Goal: Transaction & Acquisition: Subscribe to service/newsletter

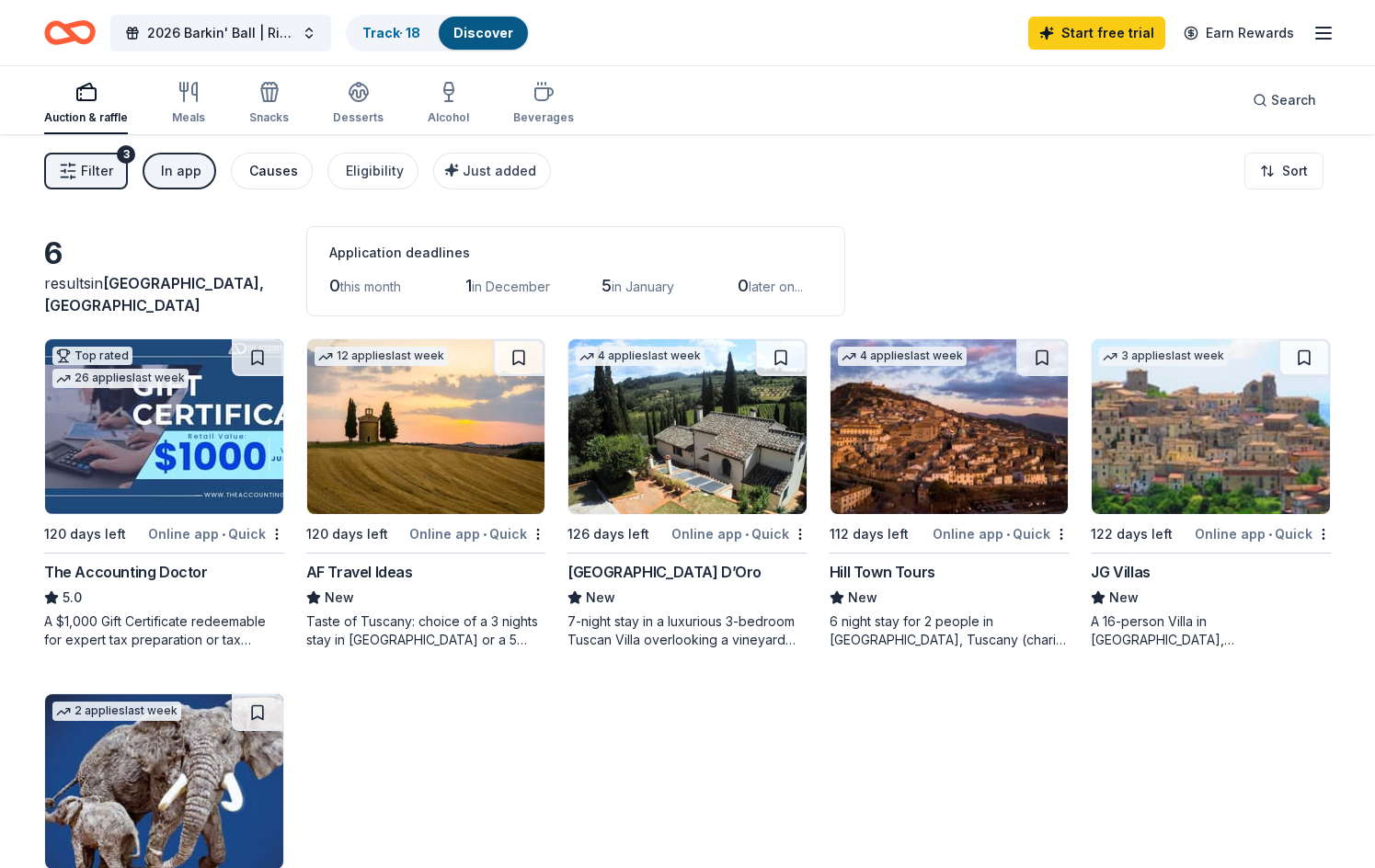
click at [281, 167] on div "Causes" at bounding box center [273, 171] width 49 height 22
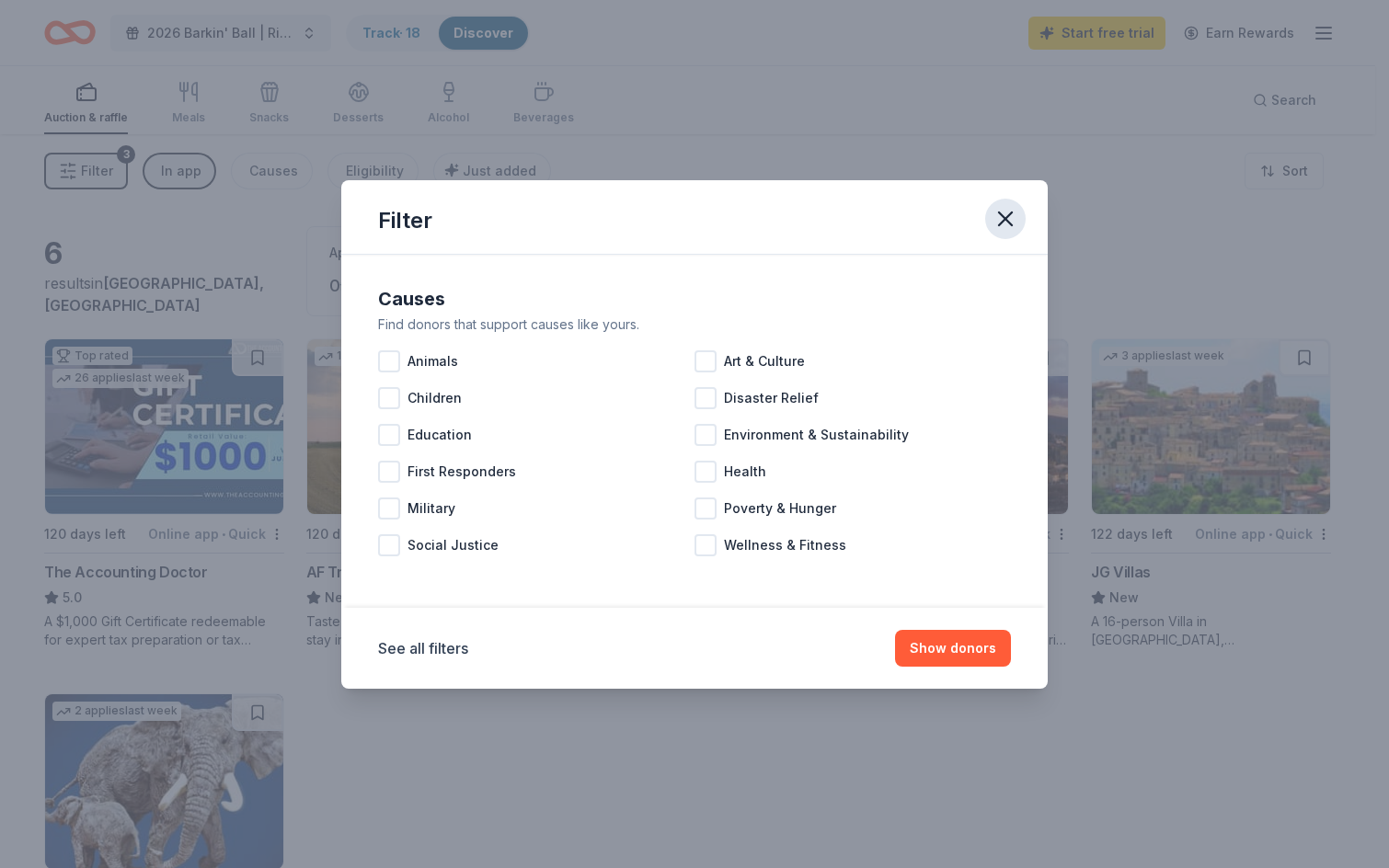
click at [988, 211] on button "button" at bounding box center [1006, 219] width 41 height 41
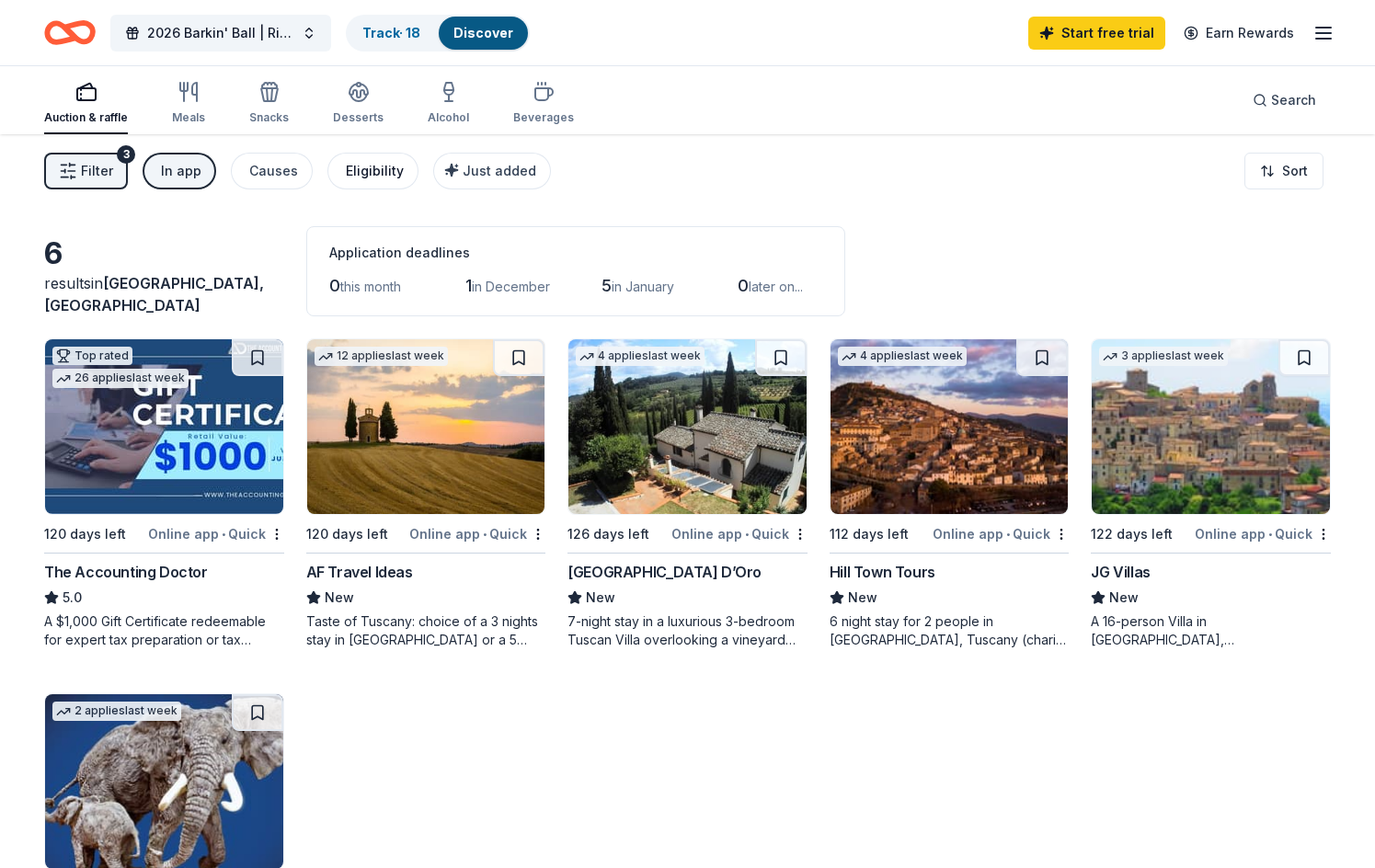
click at [334, 177] on button "Eligibility" at bounding box center [373, 171] width 91 height 37
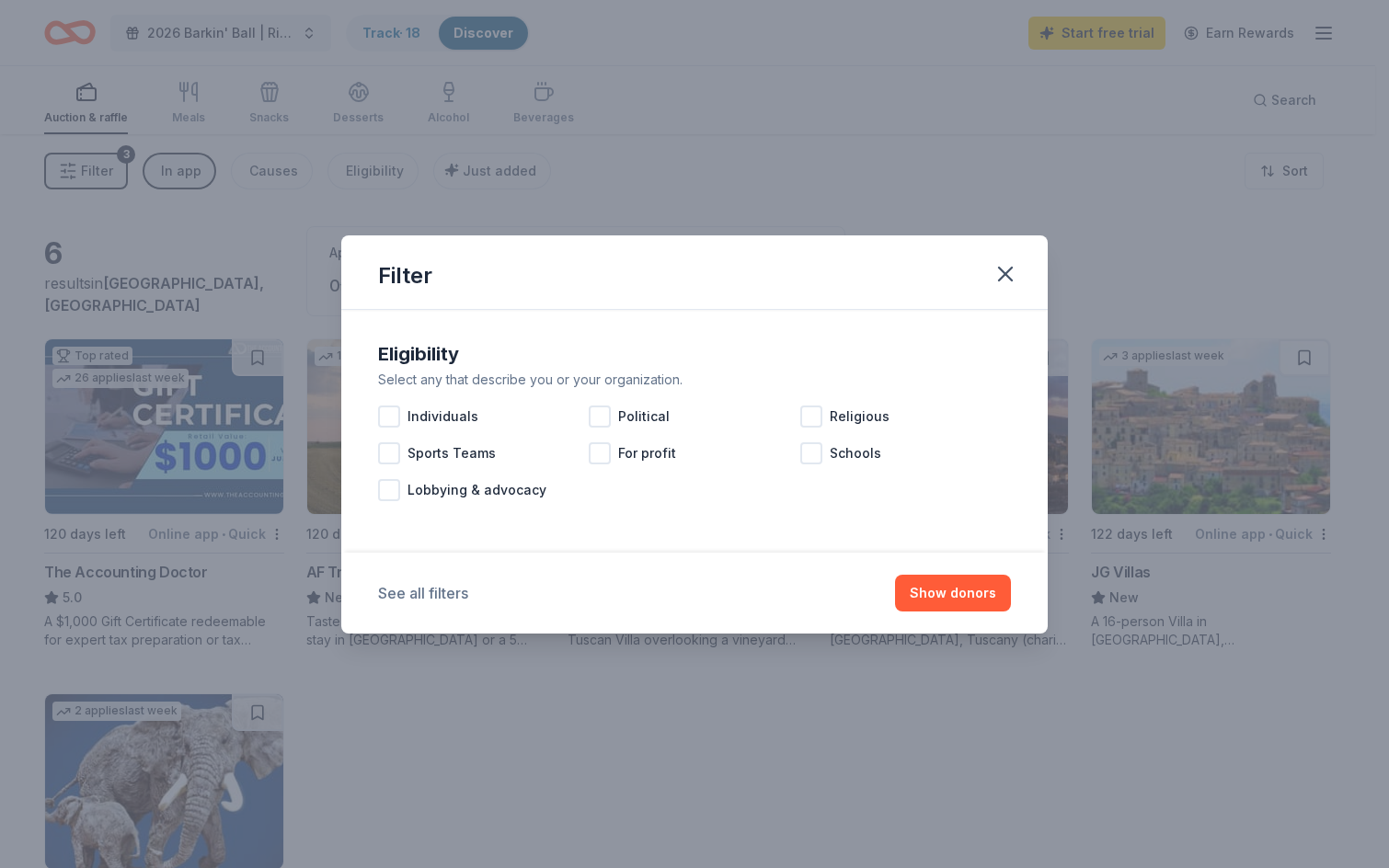
click at [455, 590] on button "See all filters" at bounding box center [424, 593] width 90 height 22
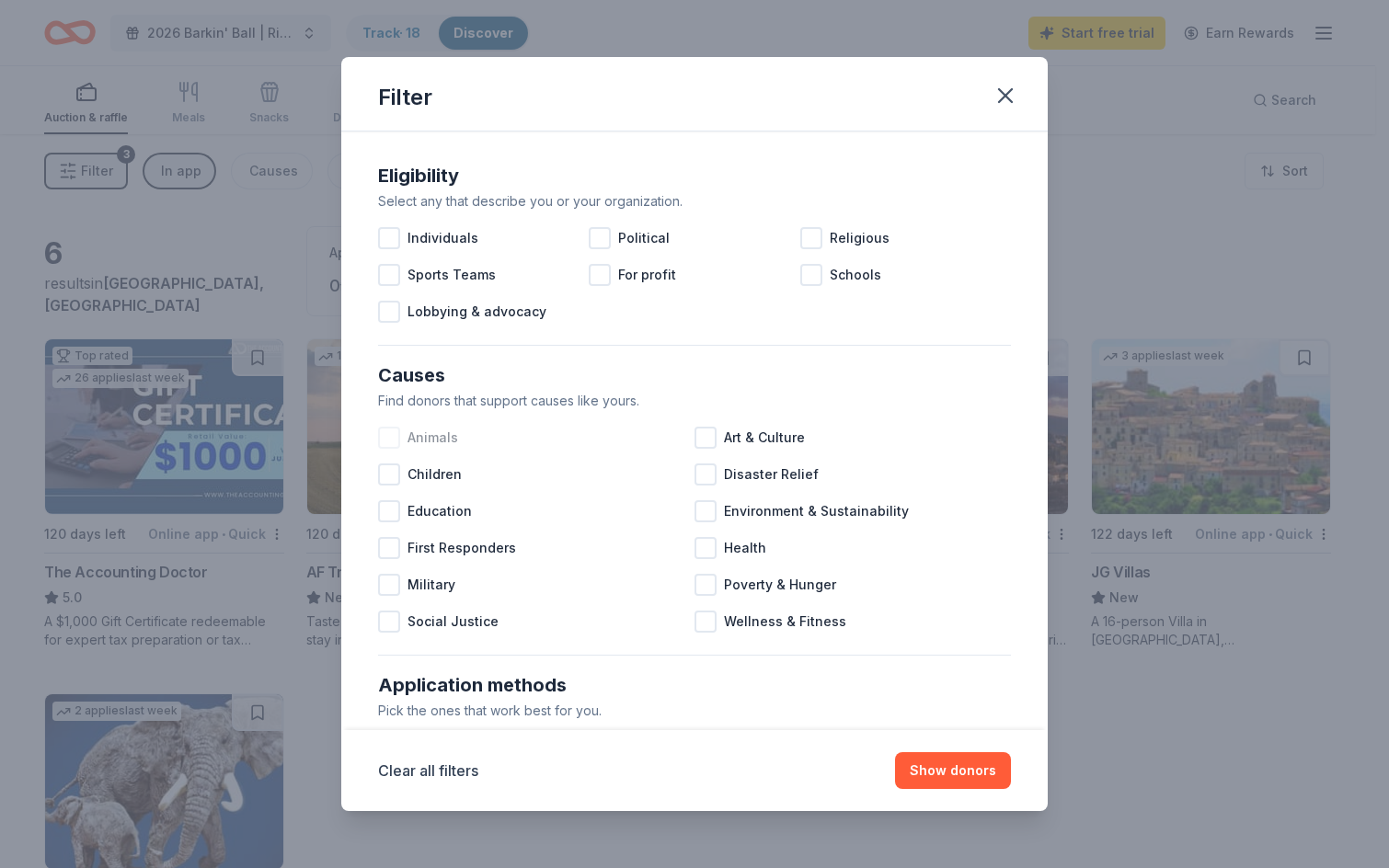
click at [389, 444] on div at bounding box center [389, 438] width 22 height 22
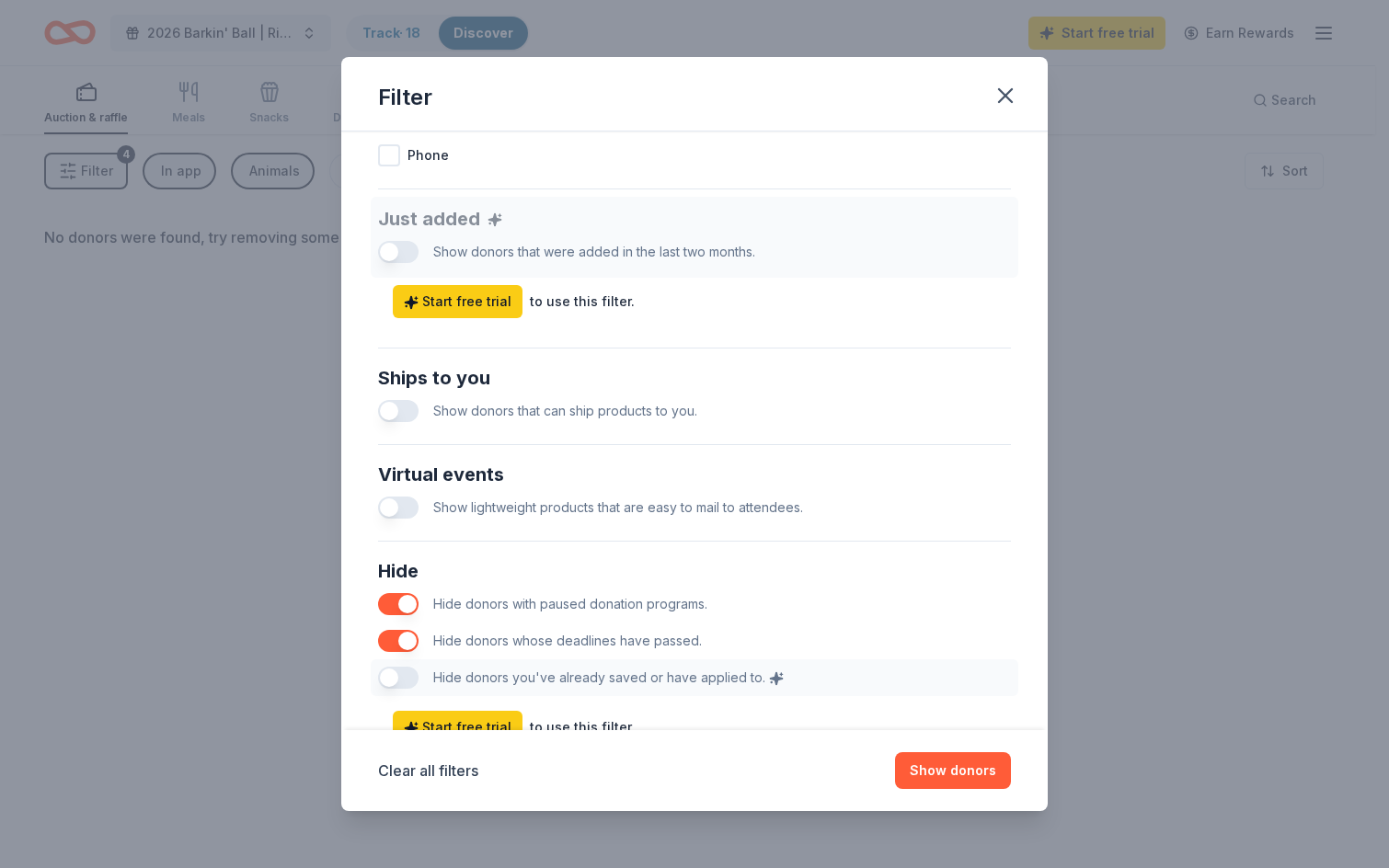
scroll to position [647, 0]
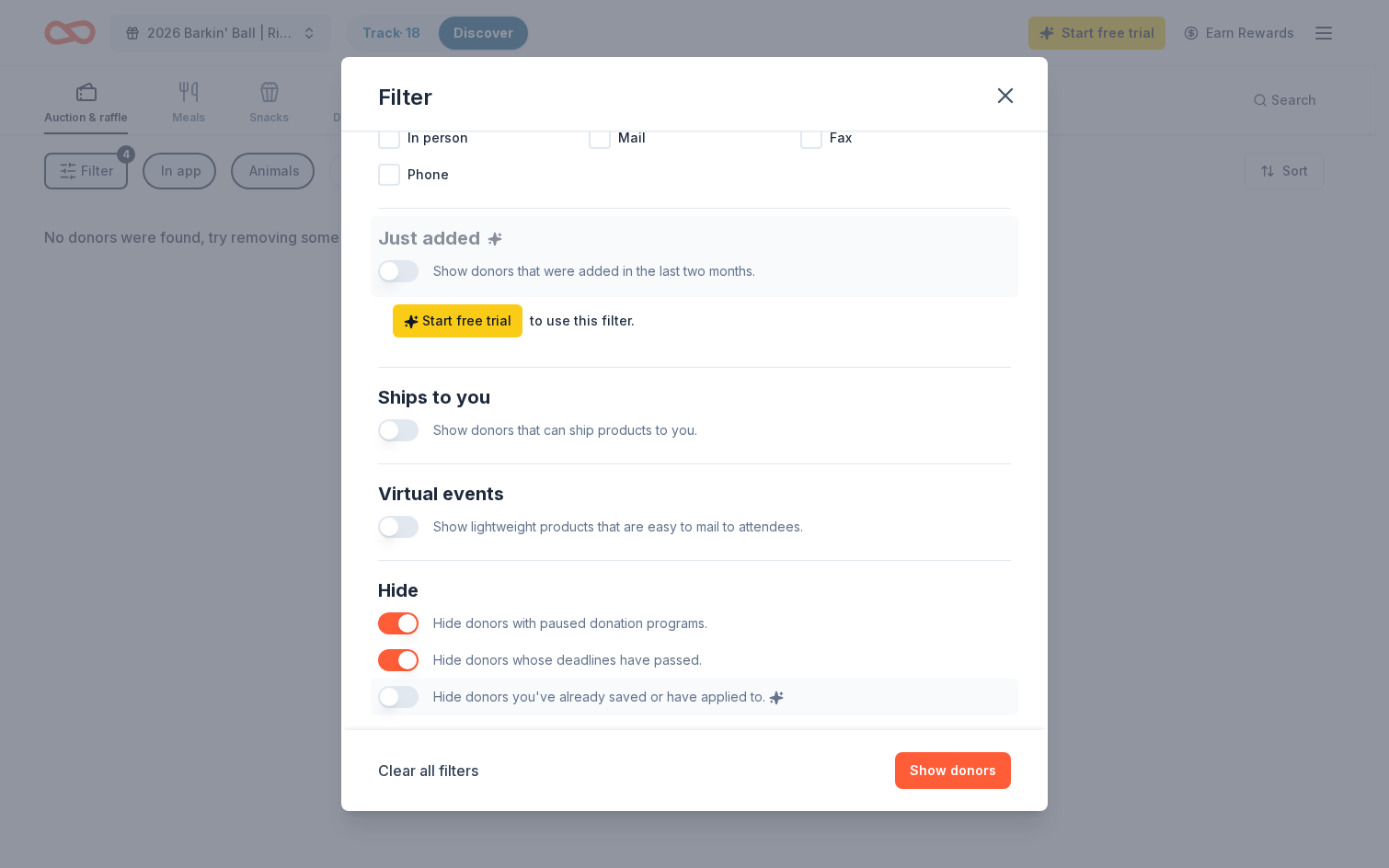
click at [397, 433] on button "button" at bounding box center [399, 431] width 41 height 22
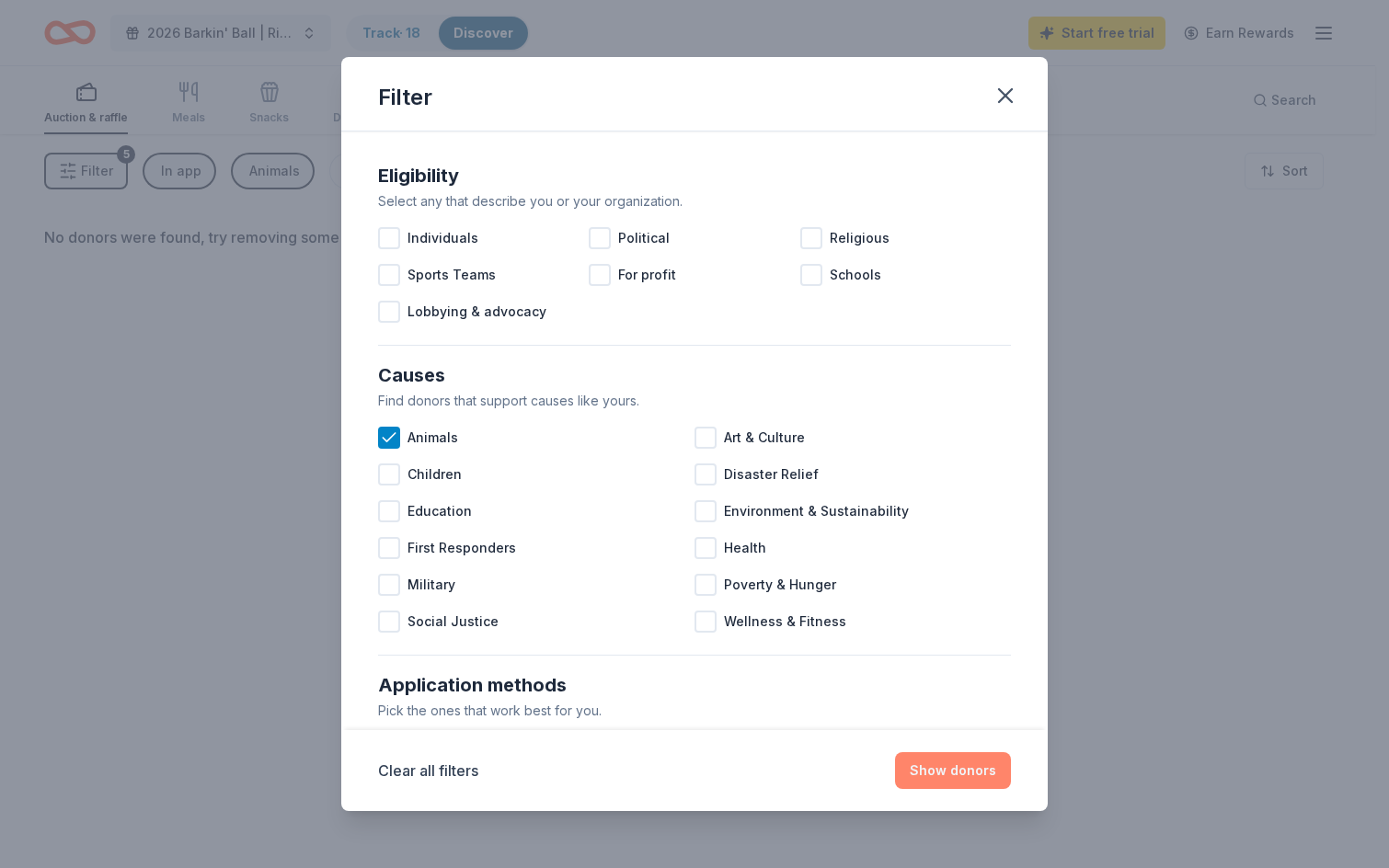
click at [930, 766] on button "Show donors" at bounding box center [953, 770] width 116 height 37
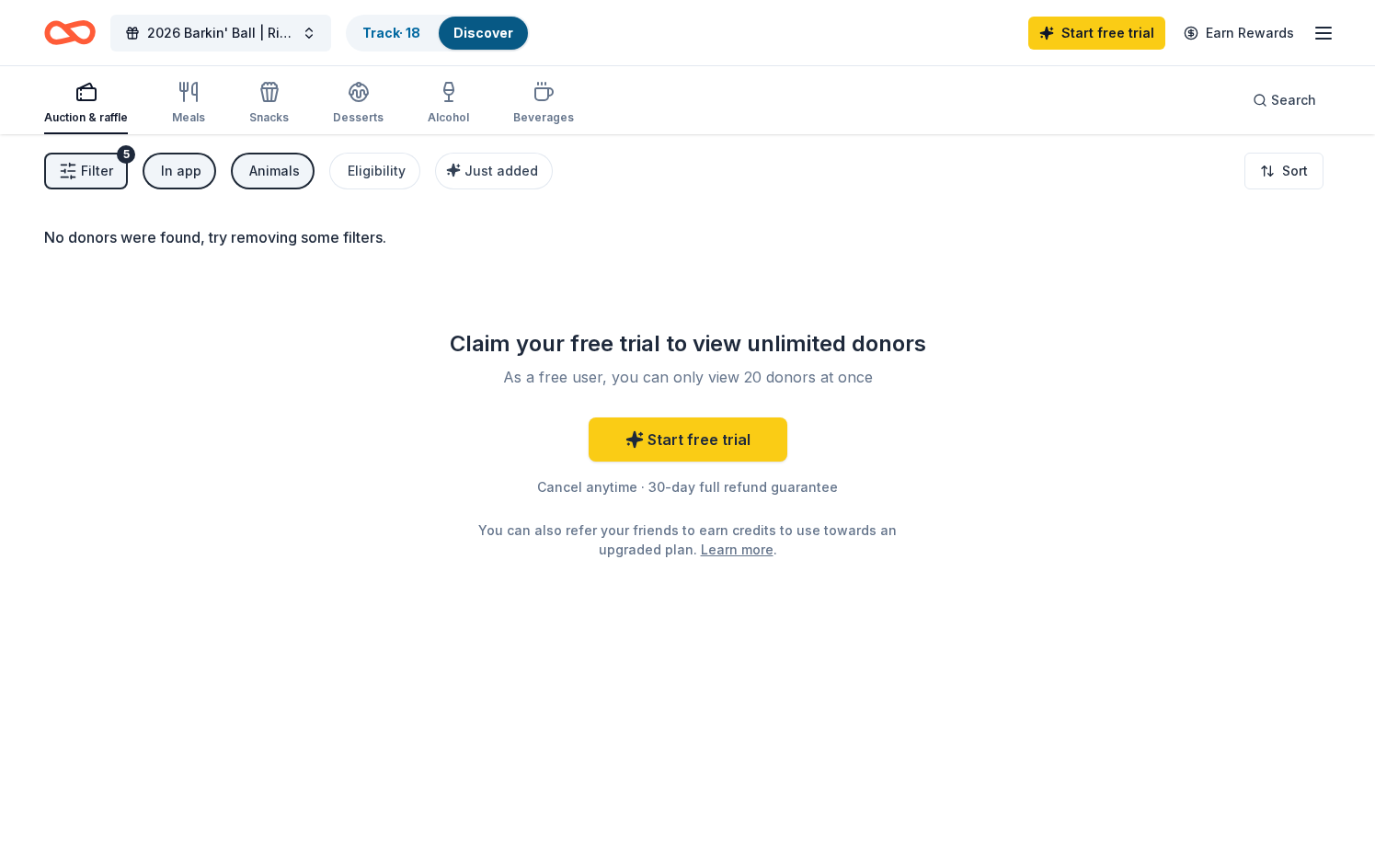
click at [257, 183] on button "Animals" at bounding box center [272, 171] width 84 height 37
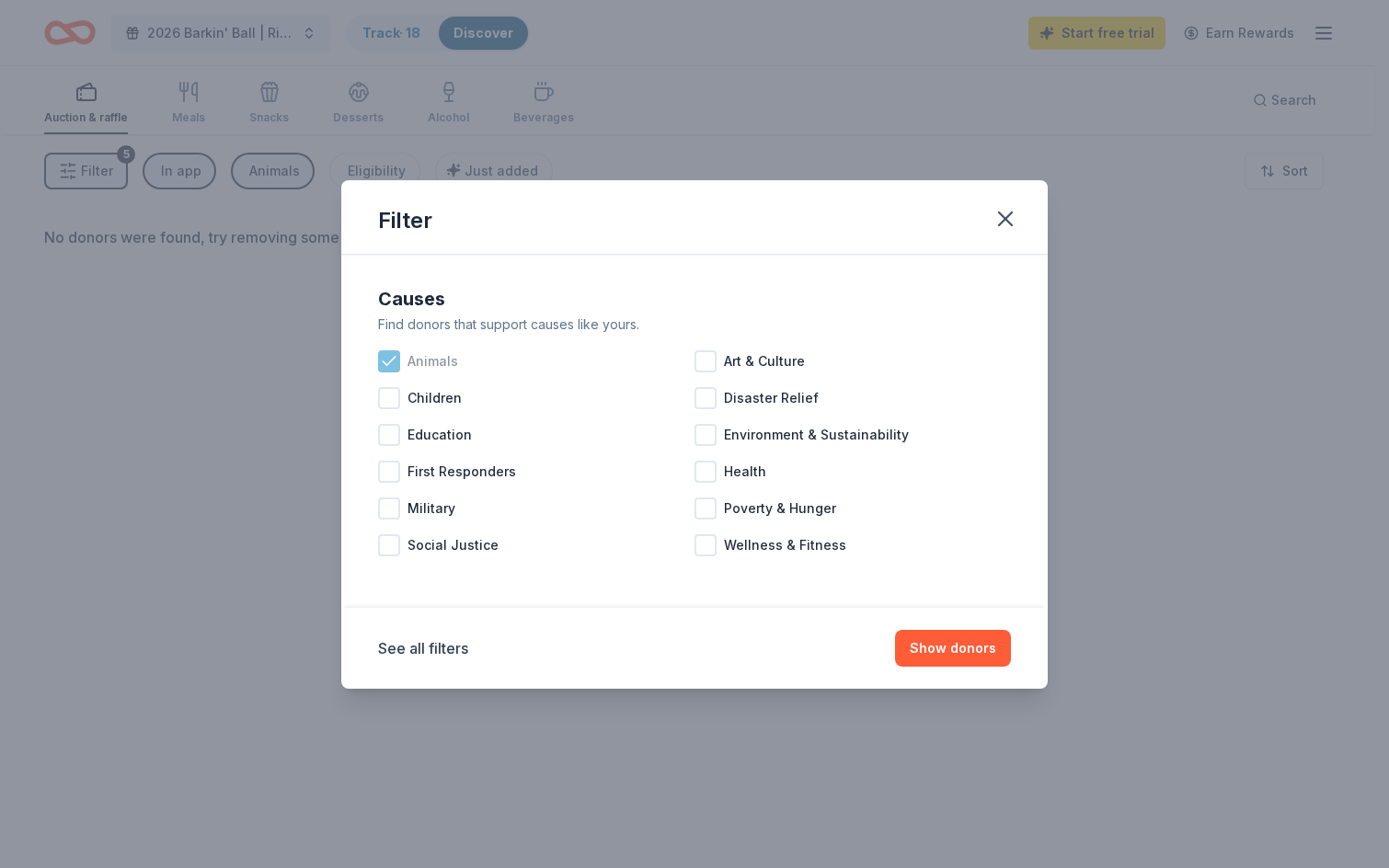
click at [397, 362] on icon at bounding box center [389, 362] width 18 height 18
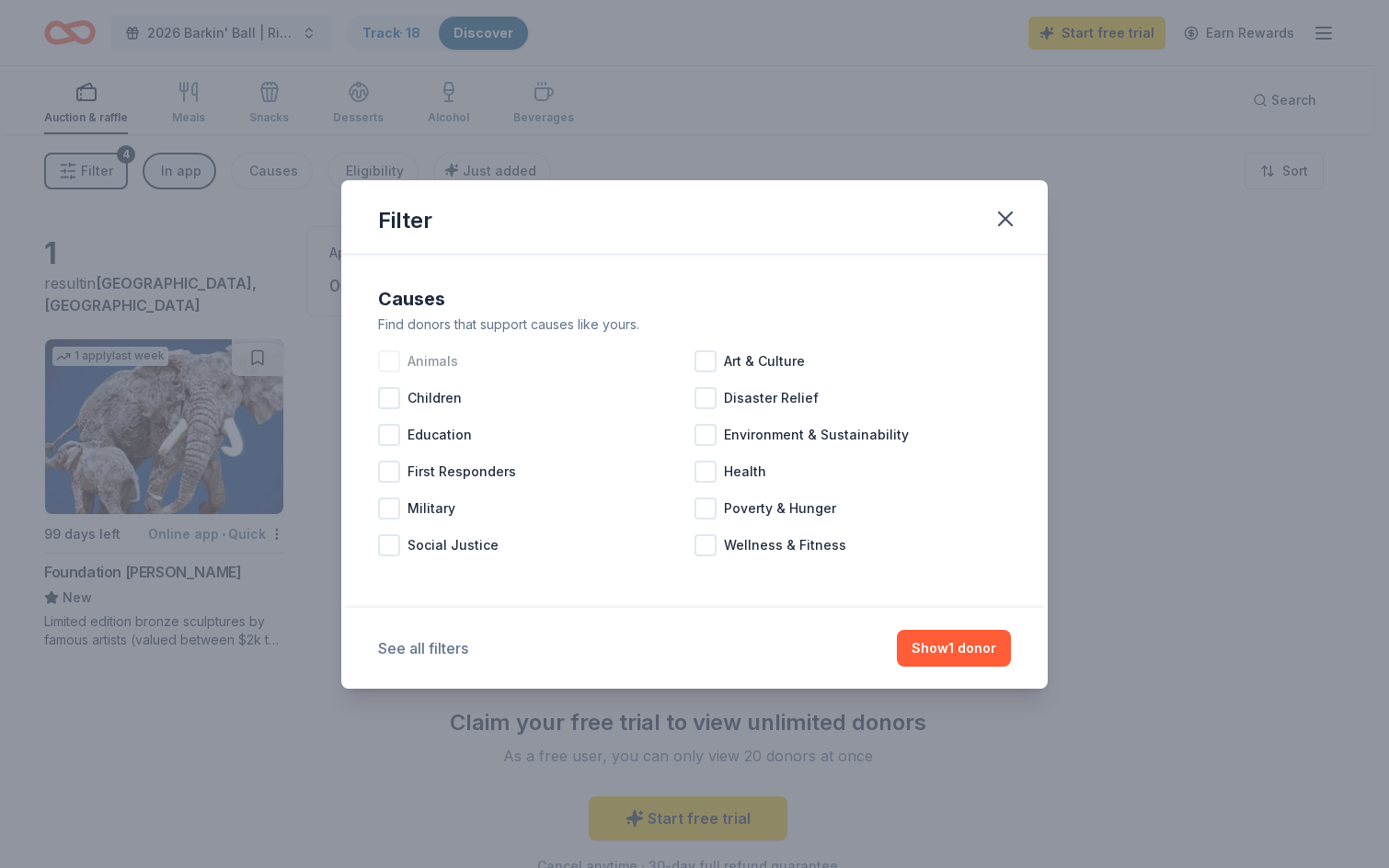
click at [389, 648] on button "See all filters" at bounding box center [424, 648] width 90 height 22
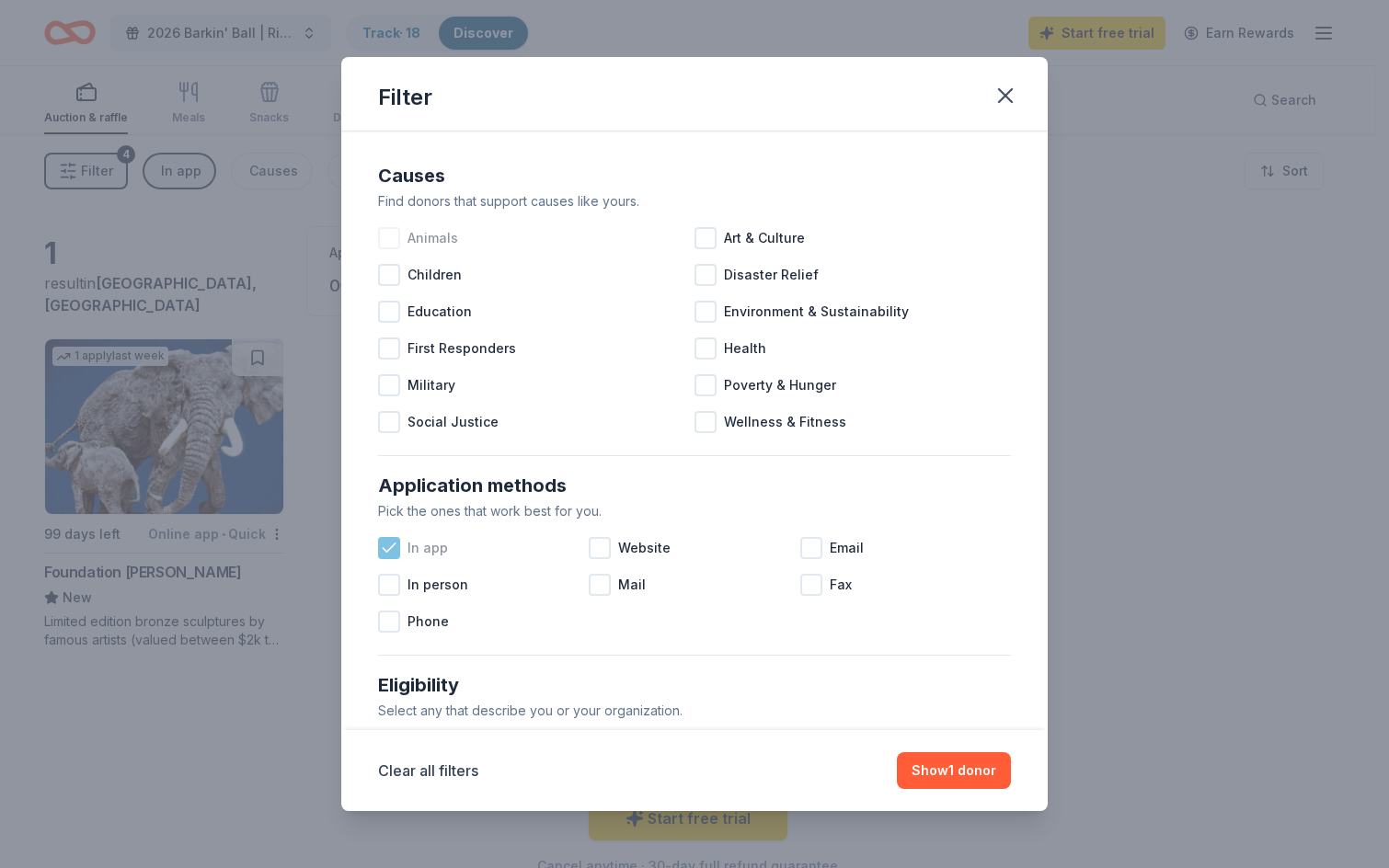
click at [401, 551] on div "In app" at bounding box center [484, 548] width 210 height 37
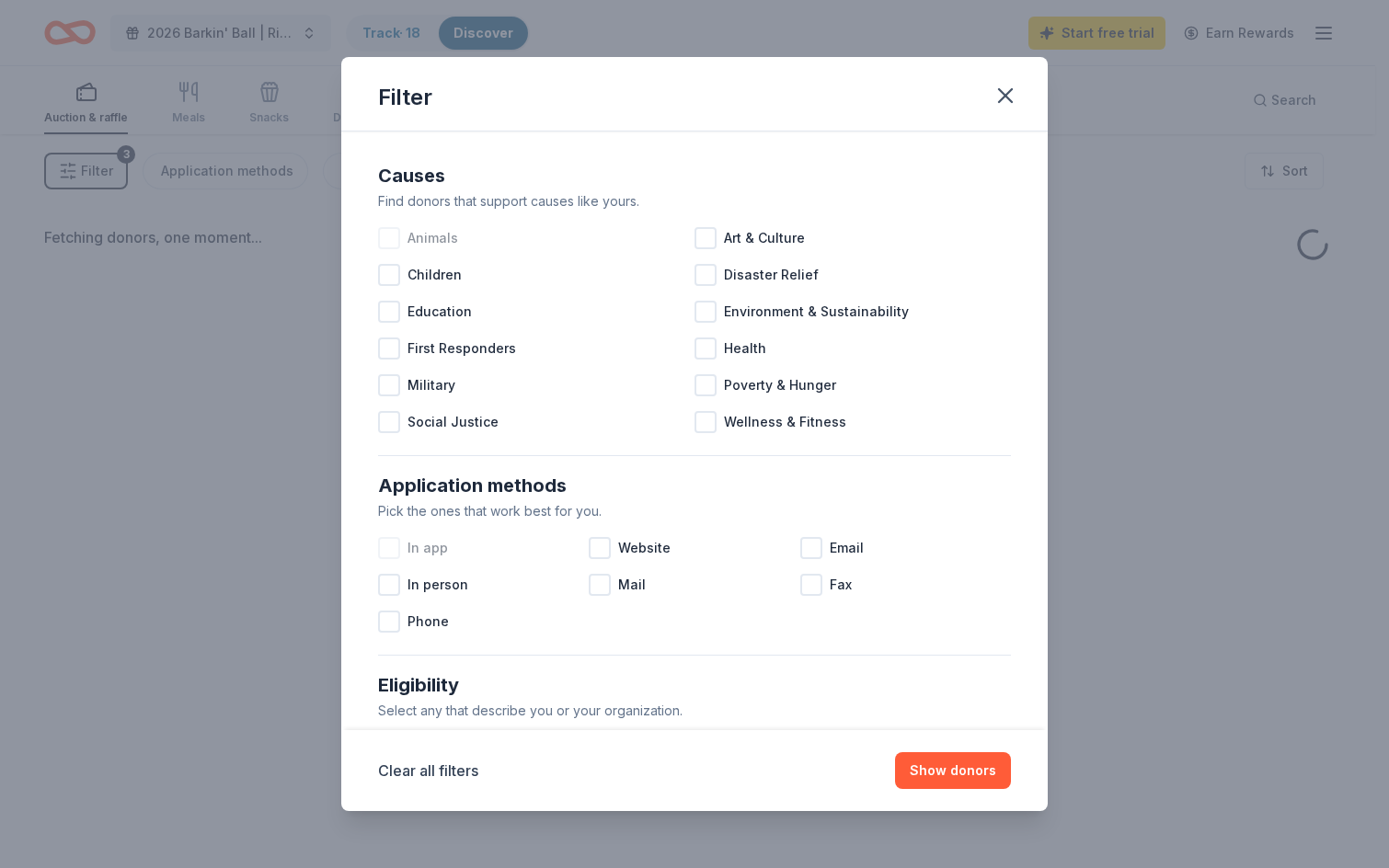
click at [387, 551] on div at bounding box center [389, 548] width 22 height 22
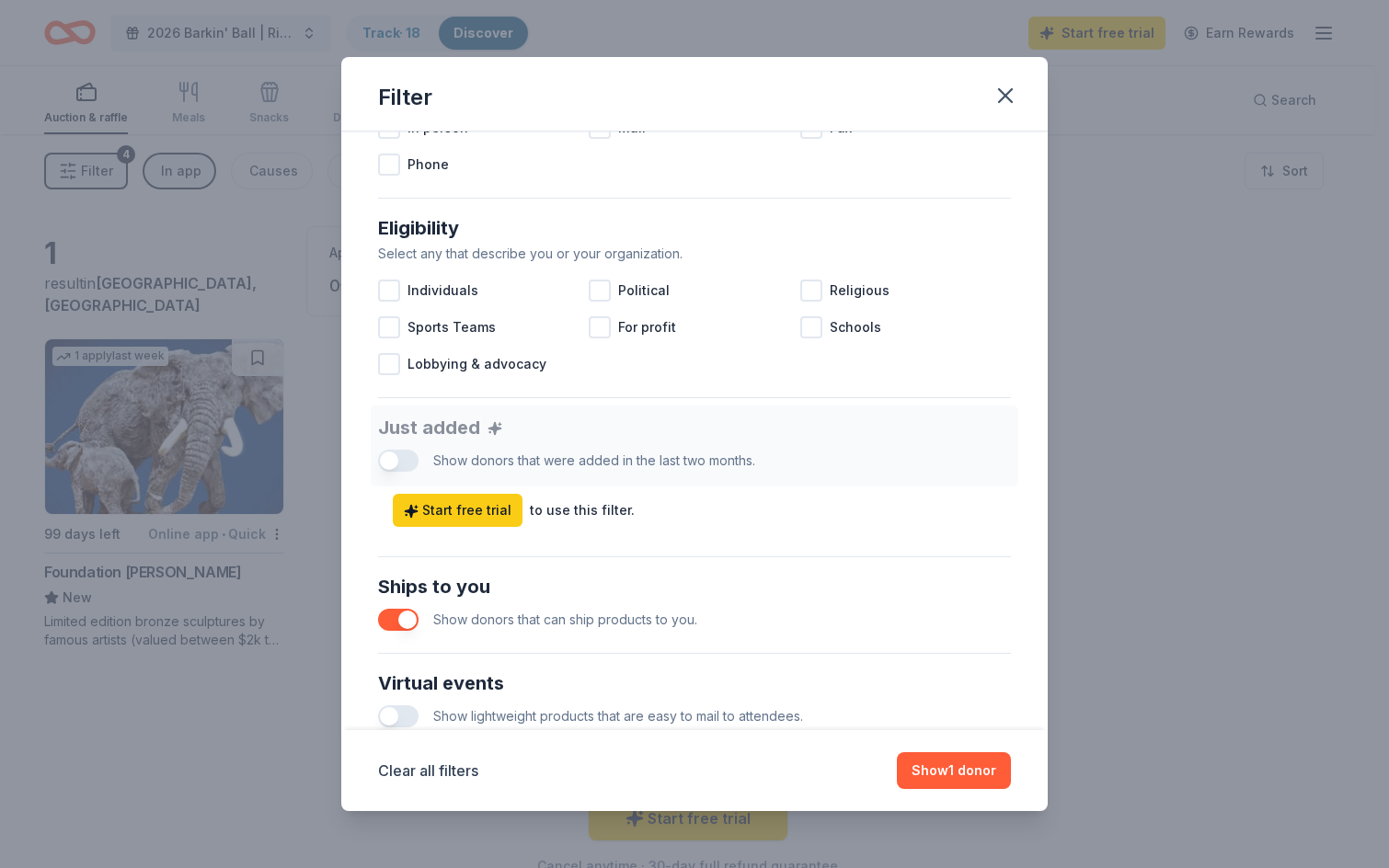
scroll to position [459, 0]
click at [413, 624] on button "button" at bounding box center [399, 617] width 41 height 22
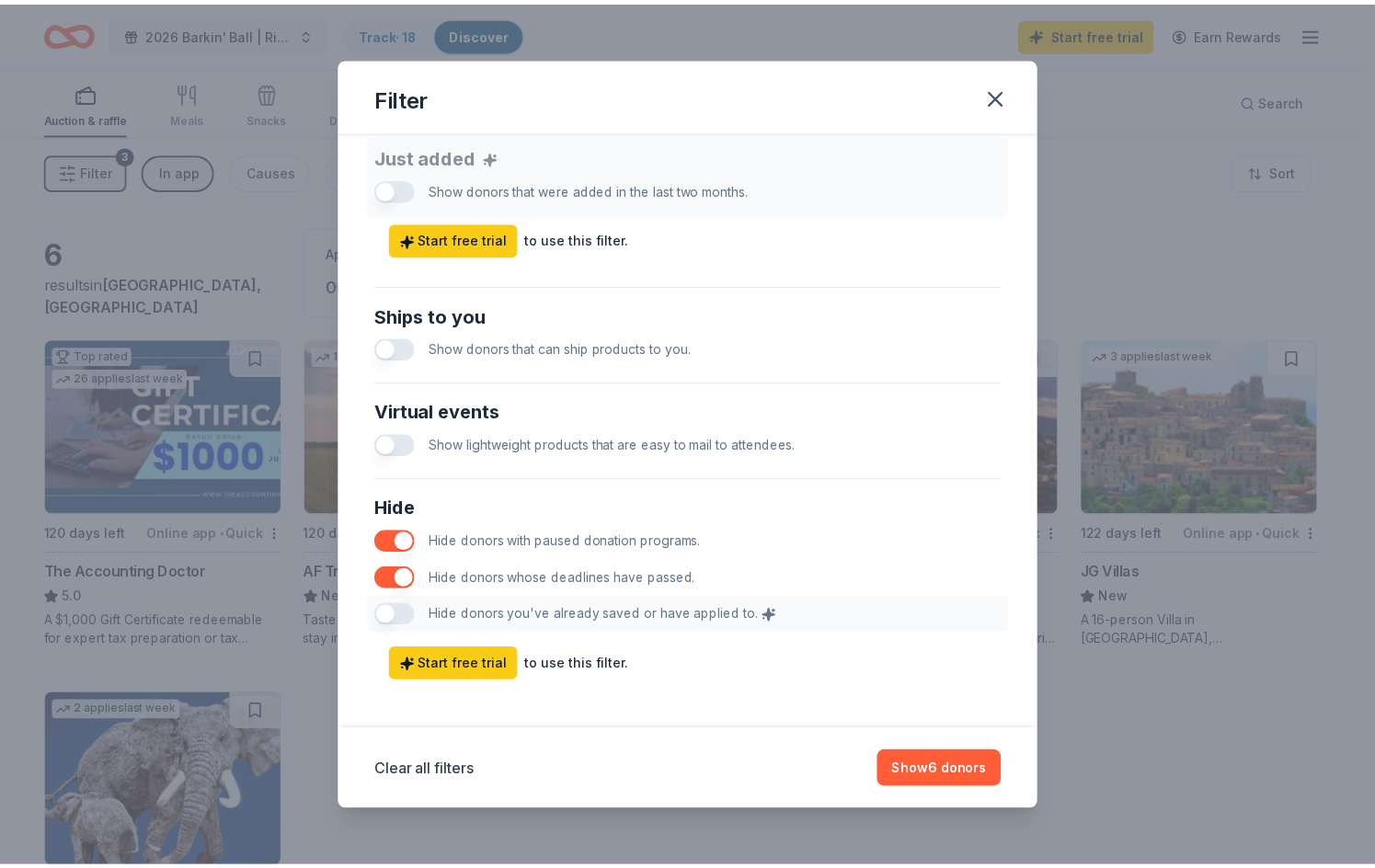
scroll to position [738, 0]
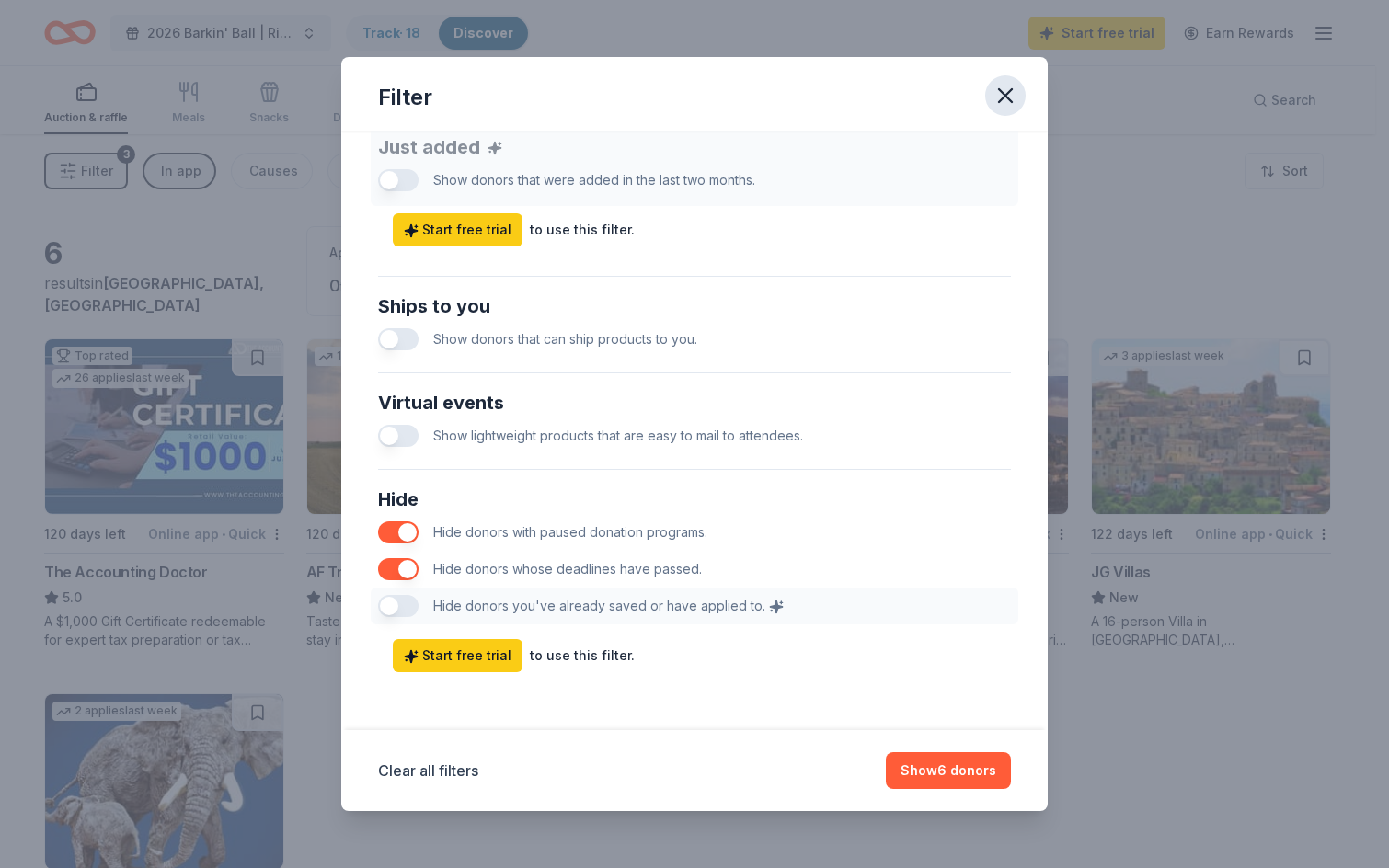
click at [1019, 97] on button "button" at bounding box center [1006, 96] width 41 height 41
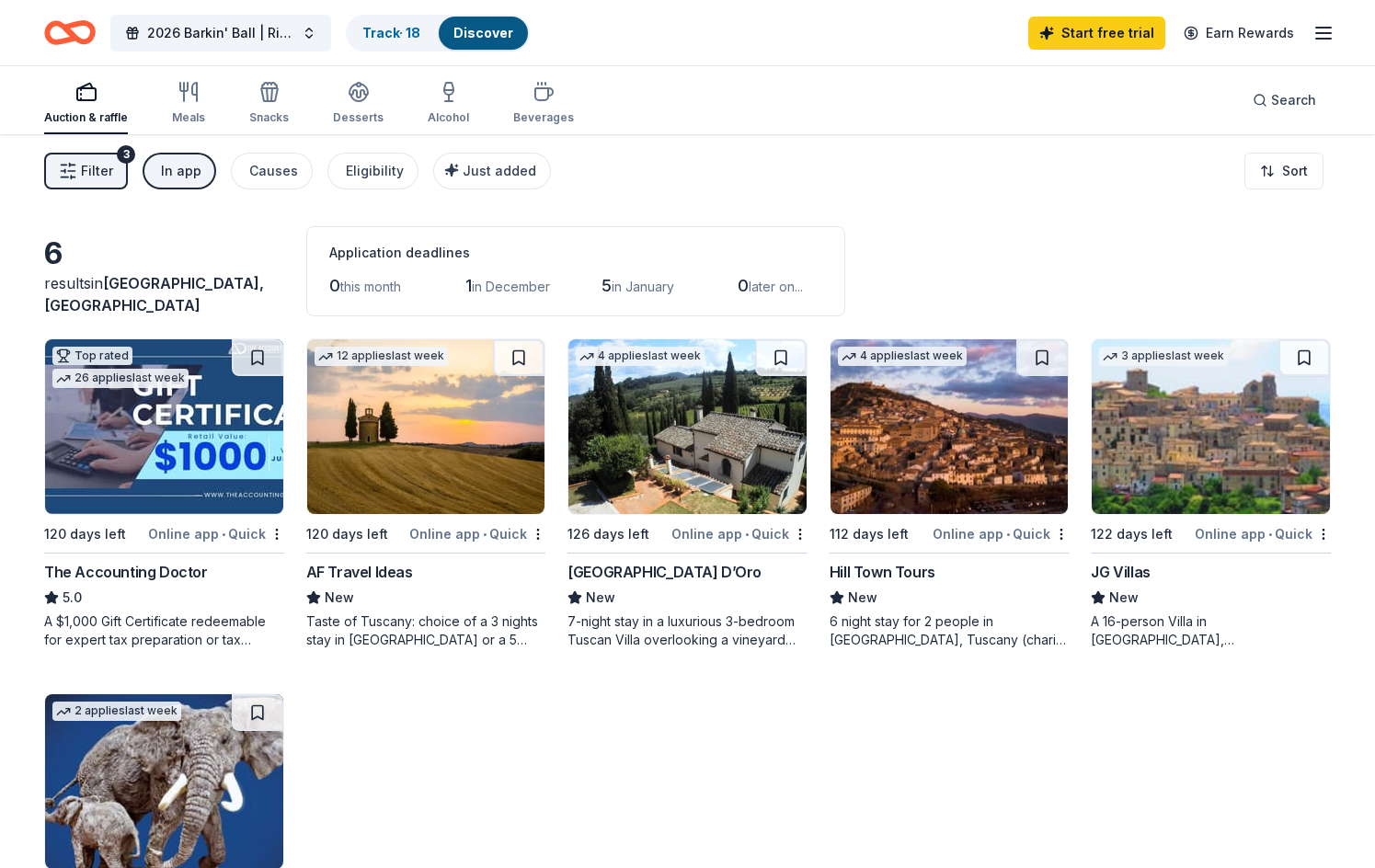
click at [54, 36] on icon "Home" at bounding box center [70, 32] width 52 height 43
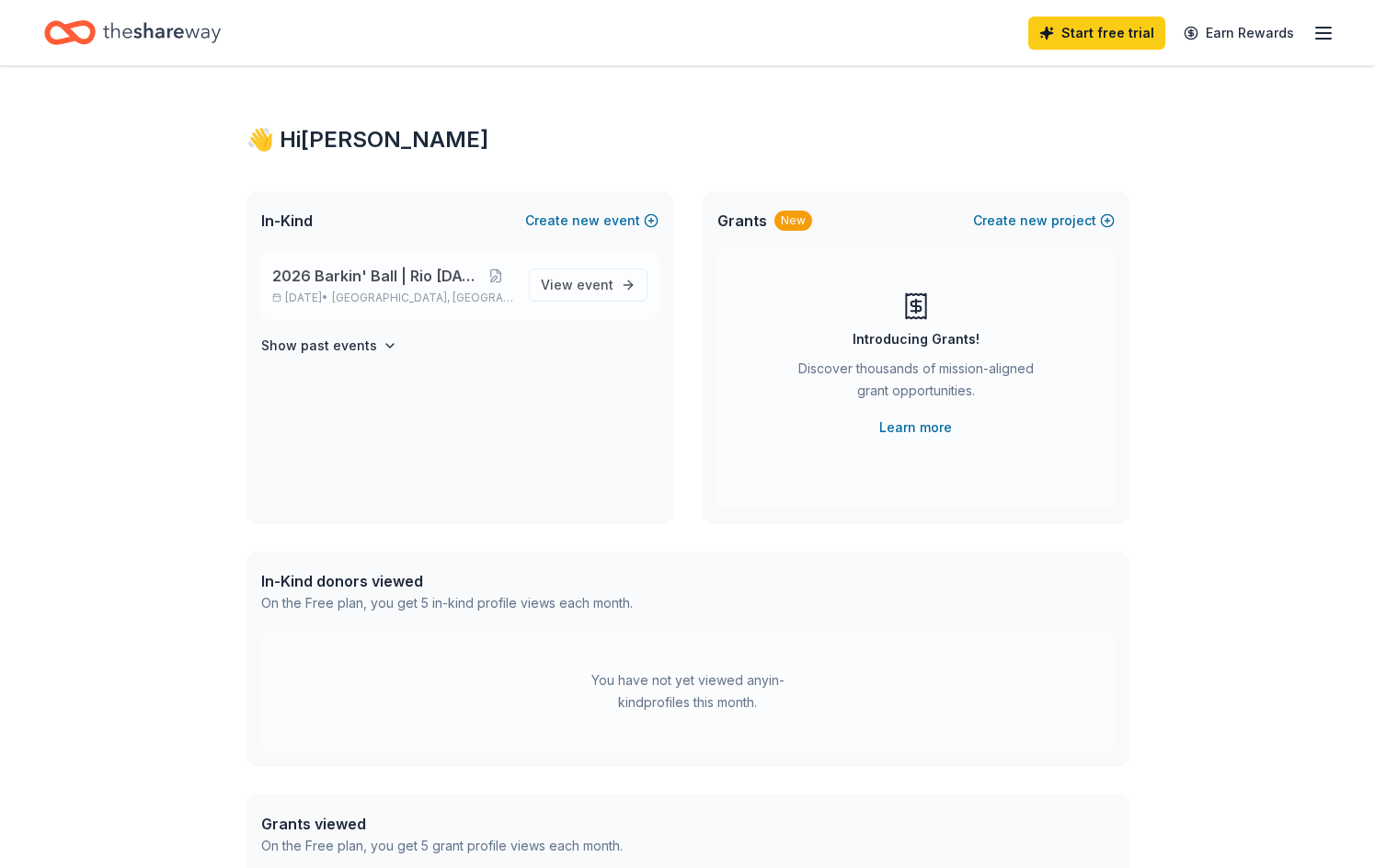
click at [383, 274] on span "2026 Barkin' Ball | Rio [DATE]" at bounding box center [375, 276] width 206 height 22
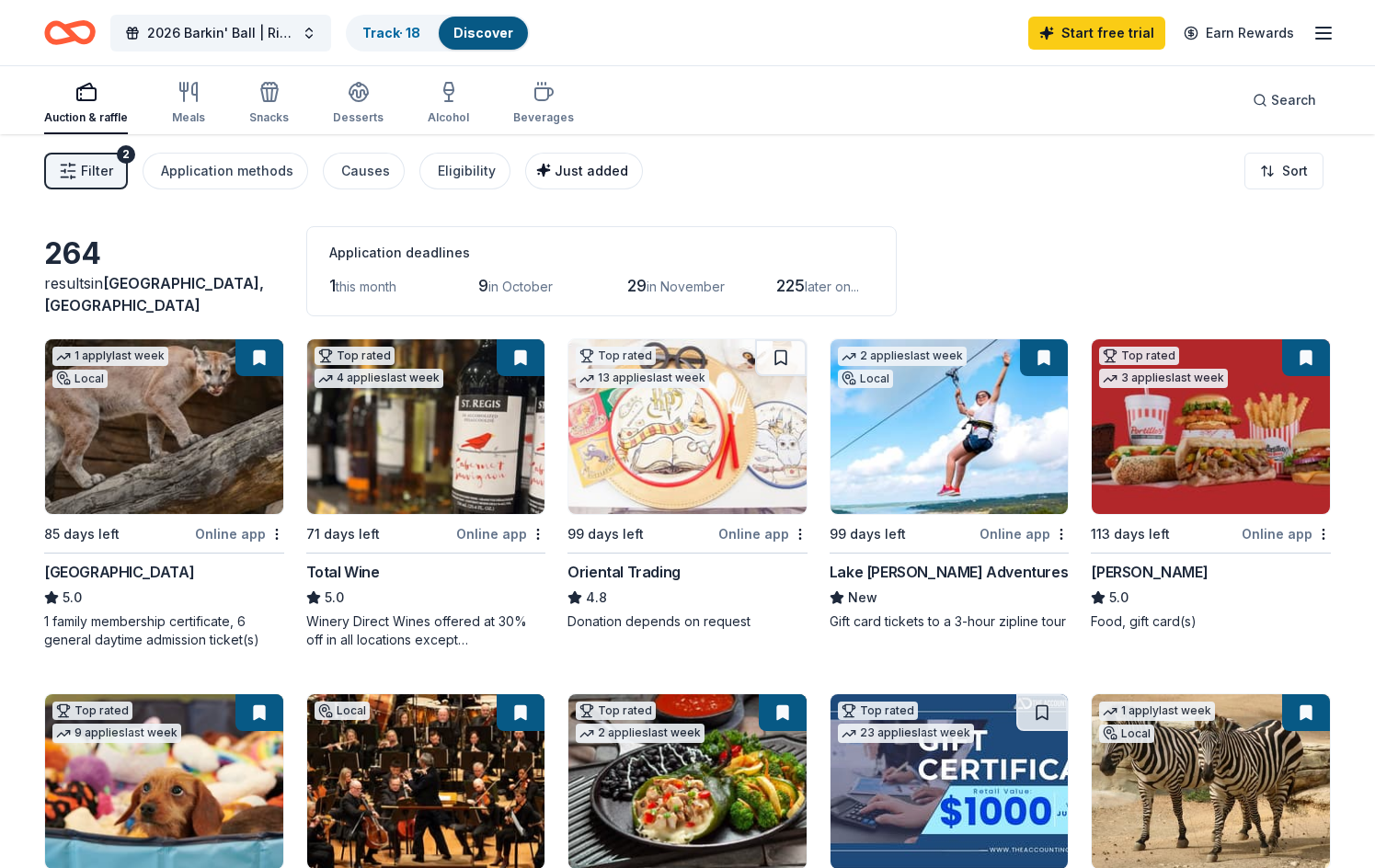
click at [572, 163] on span "Just added" at bounding box center [592, 170] width 74 height 16
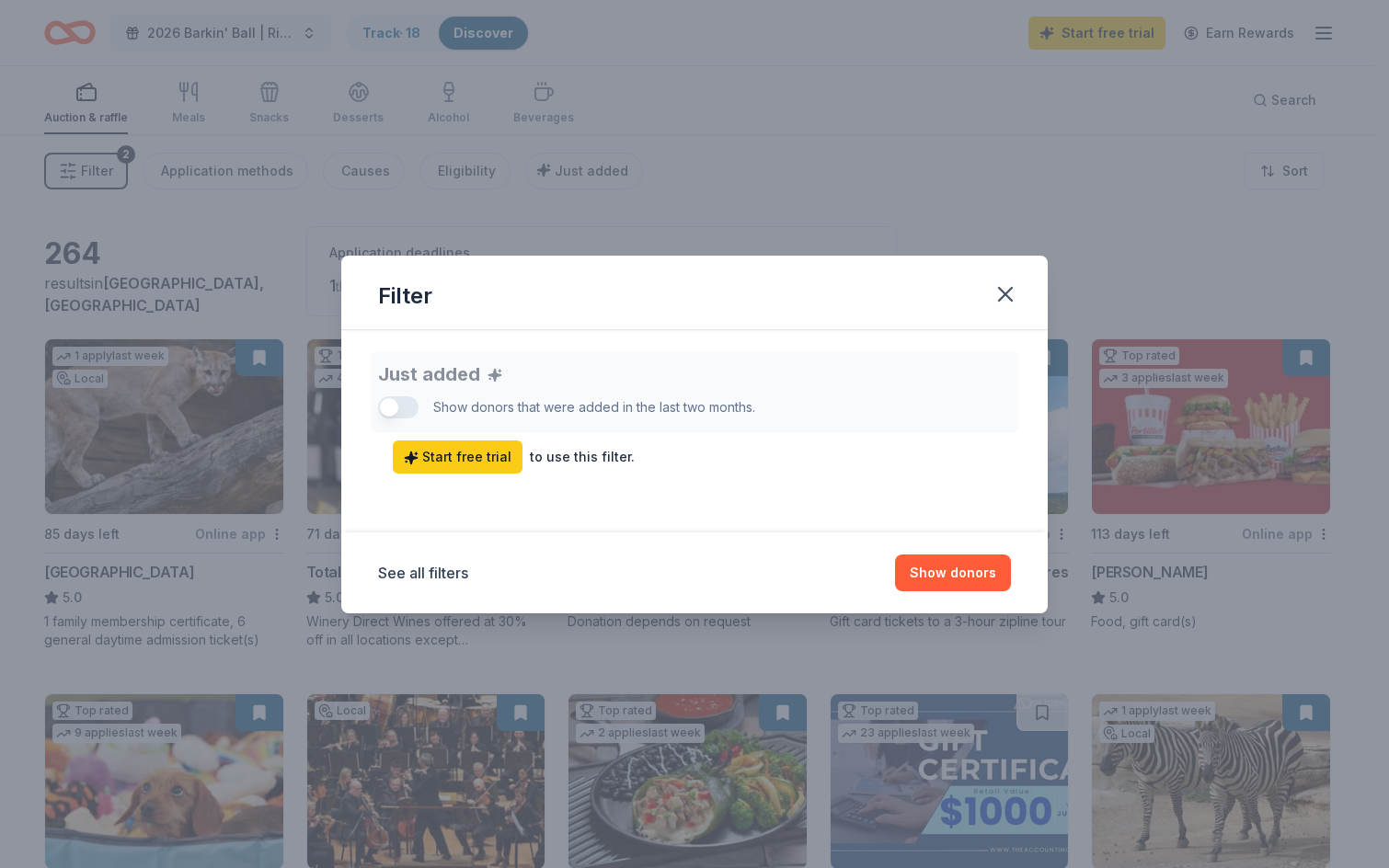
click at [387, 407] on div "Just added Show donors that were added in the last two months. Start free trial…" at bounding box center [695, 413] width 633 height 122
click at [1001, 295] on icon "button" at bounding box center [1006, 294] width 26 height 26
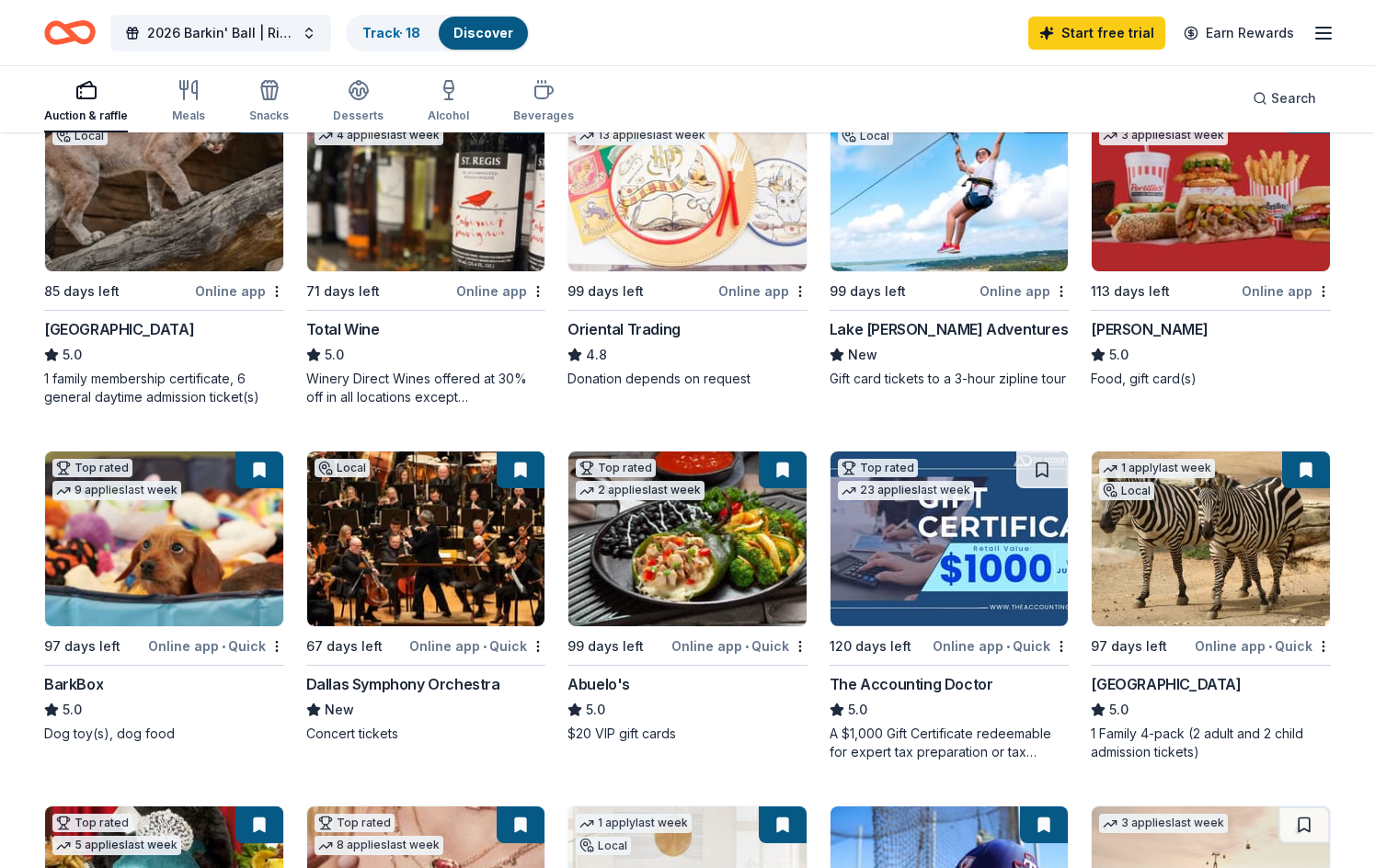
scroll to position [276, 0]
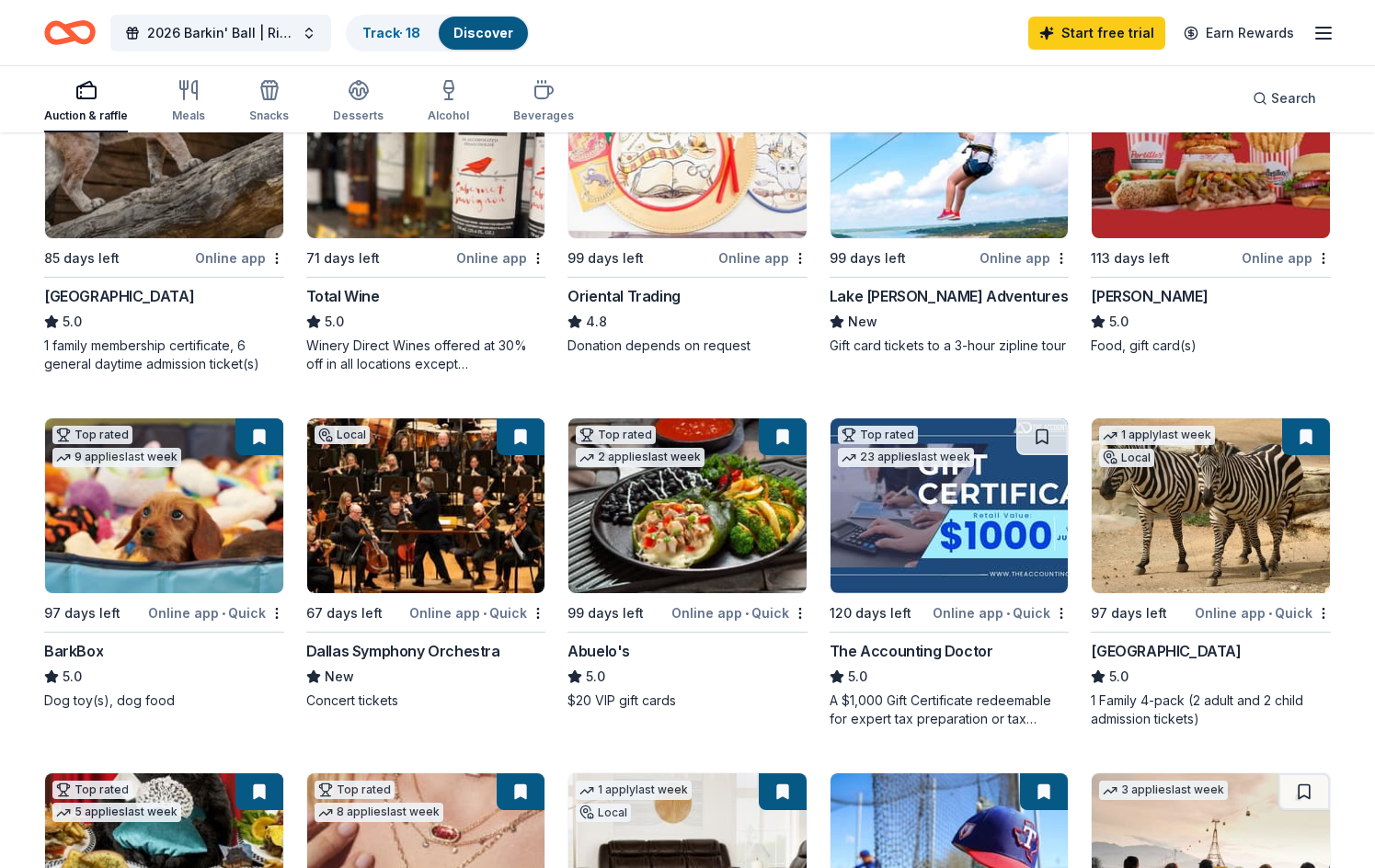
click at [415, 512] on img at bounding box center [426, 505] width 238 height 174
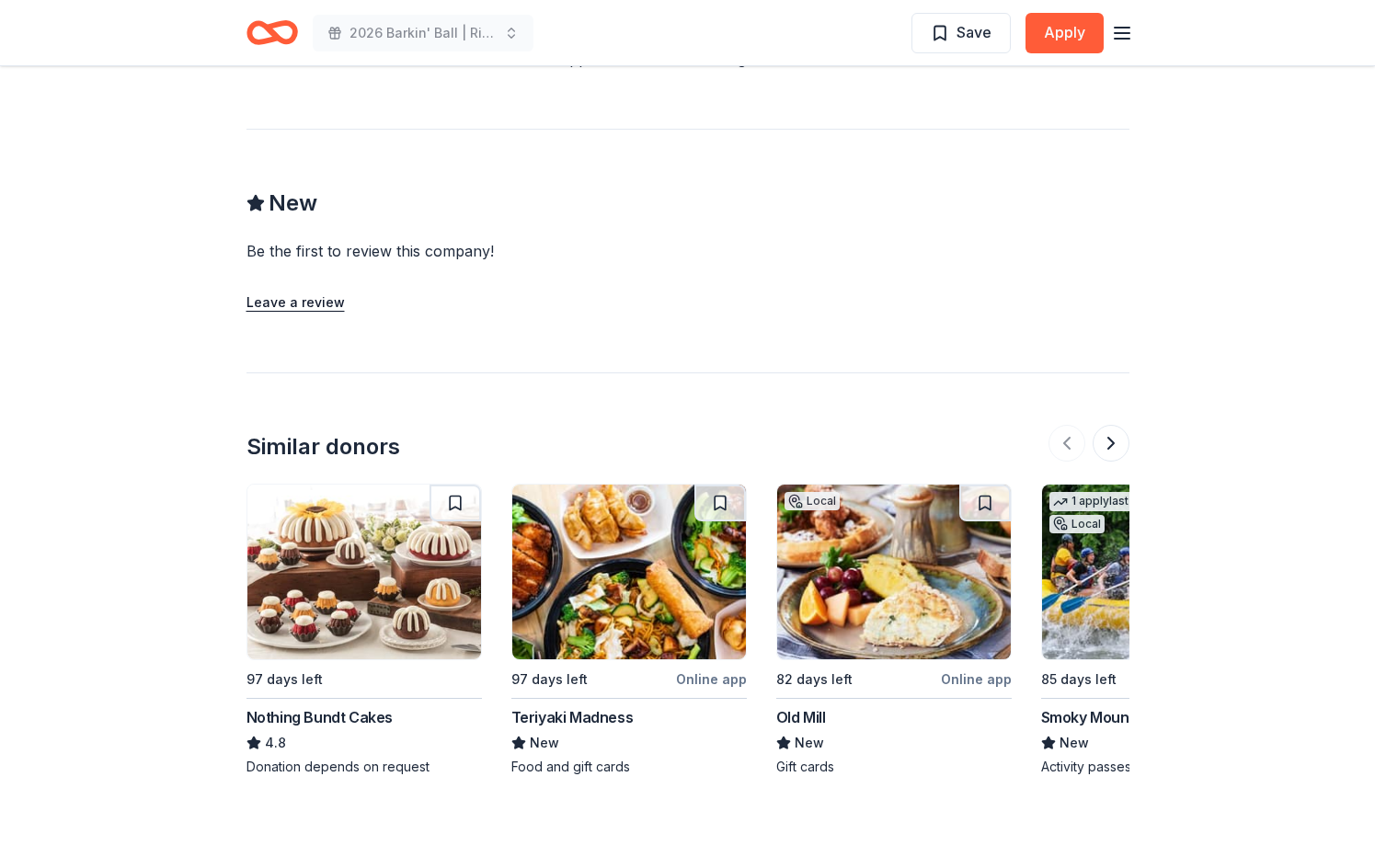
scroll to position [1839, 0]
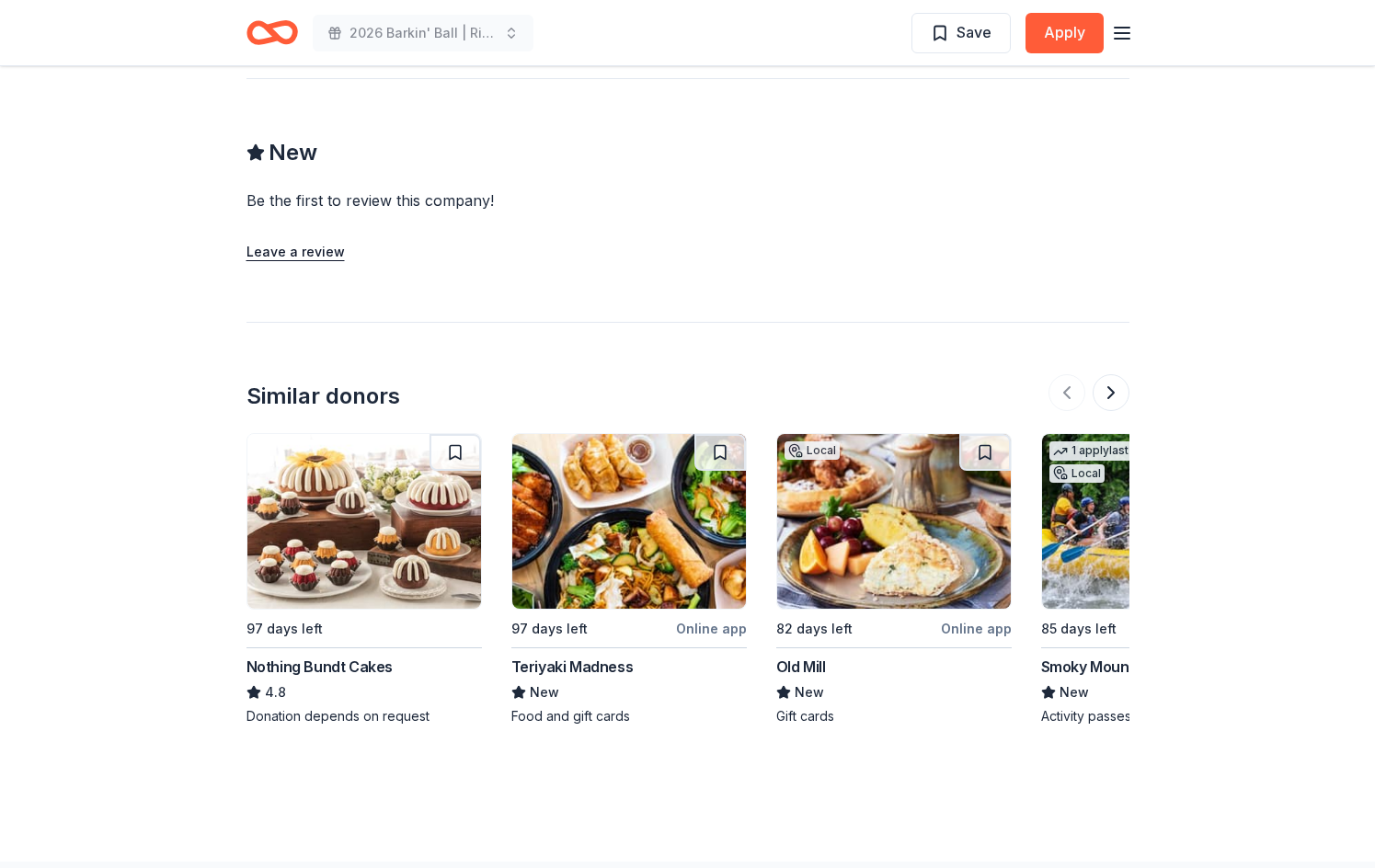
click at [458, 434] on button at bounding box center [456, 453] width 52 height 37
click at [1112, 375] on button at bounding box center [1111, 393] width 37 height 37
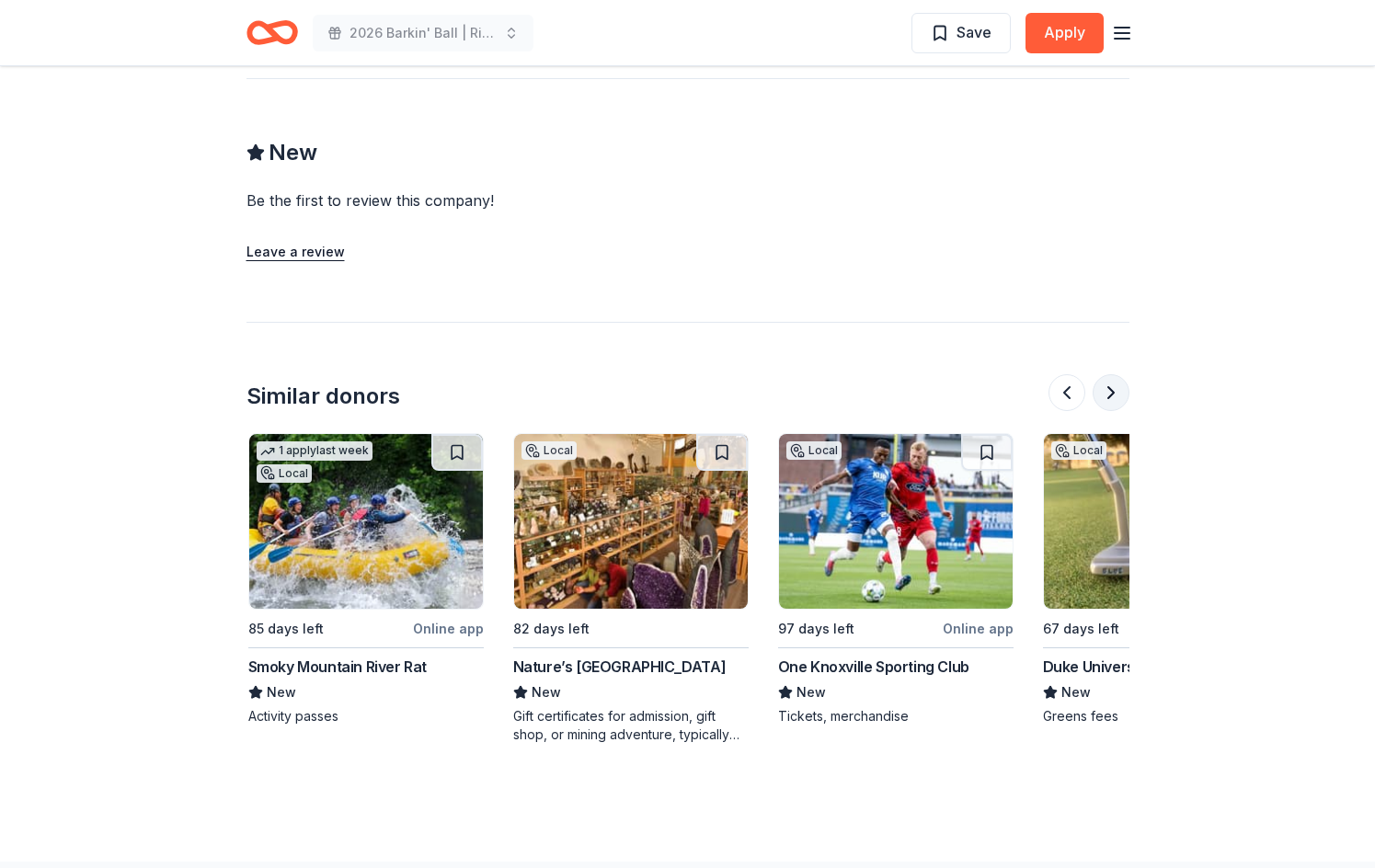
scroll to position [0, 795]
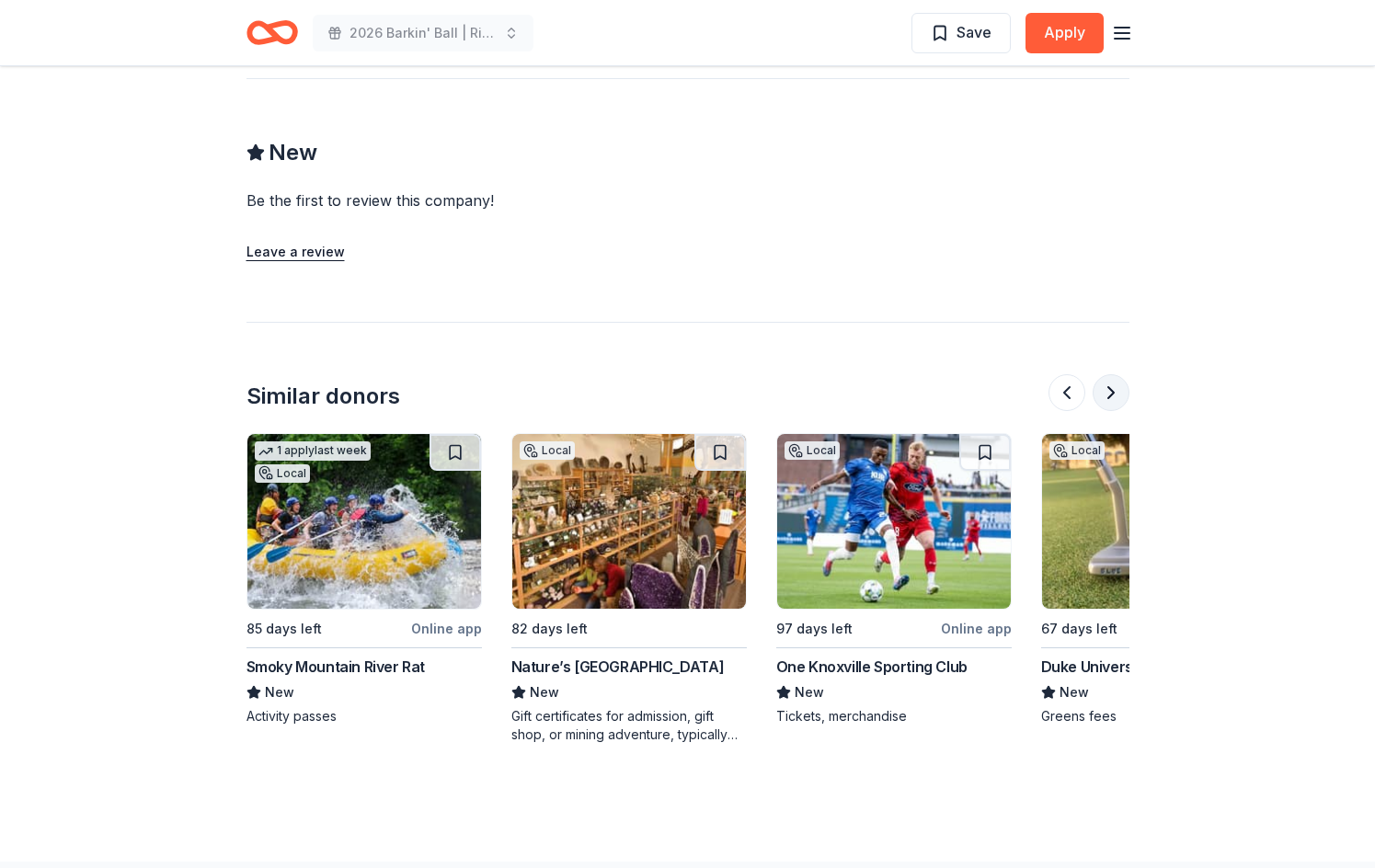
click at [1114, 375] on button at bounding box center [1111, 393] width 37 height 37
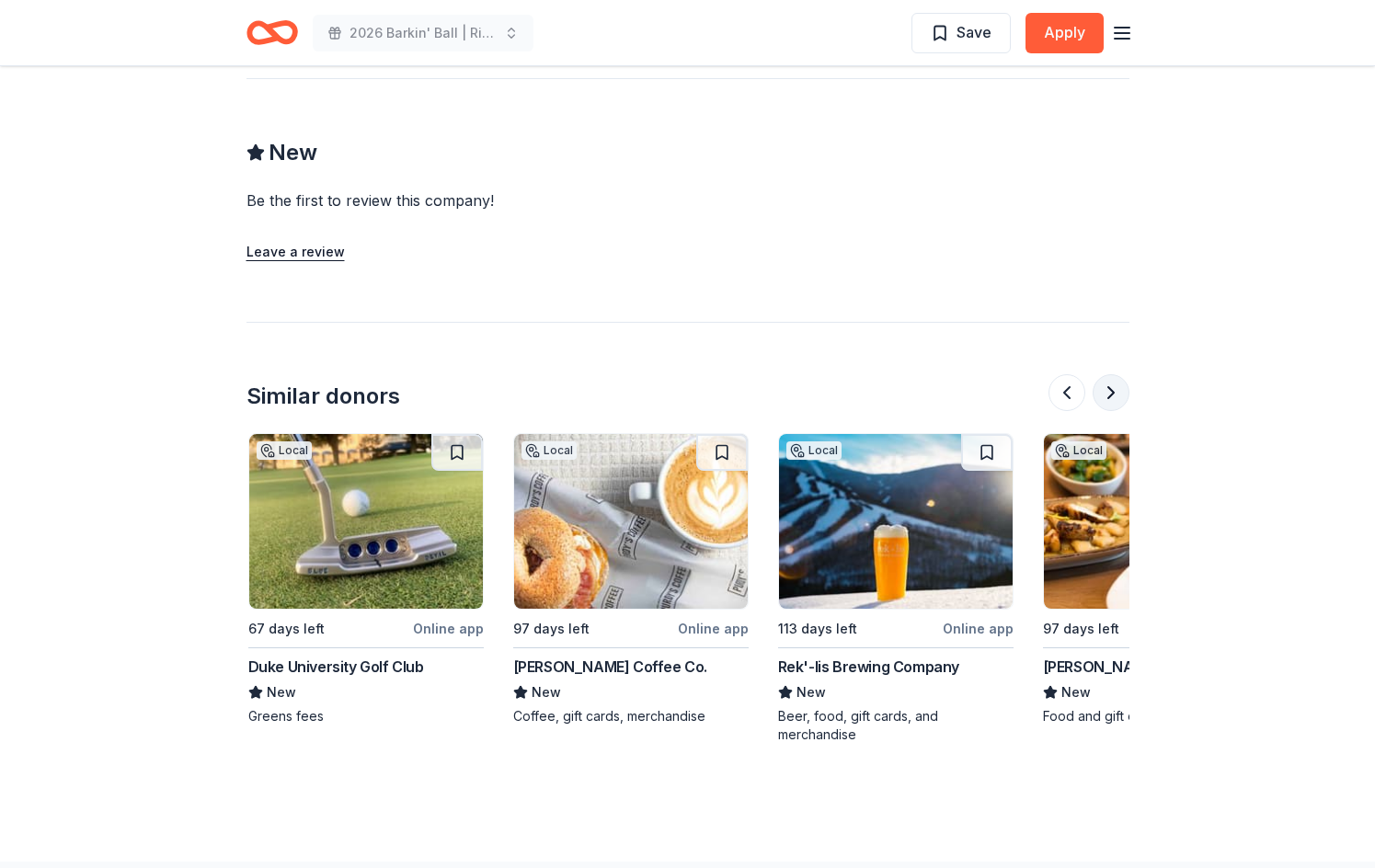
scroll to position [0, 1590]
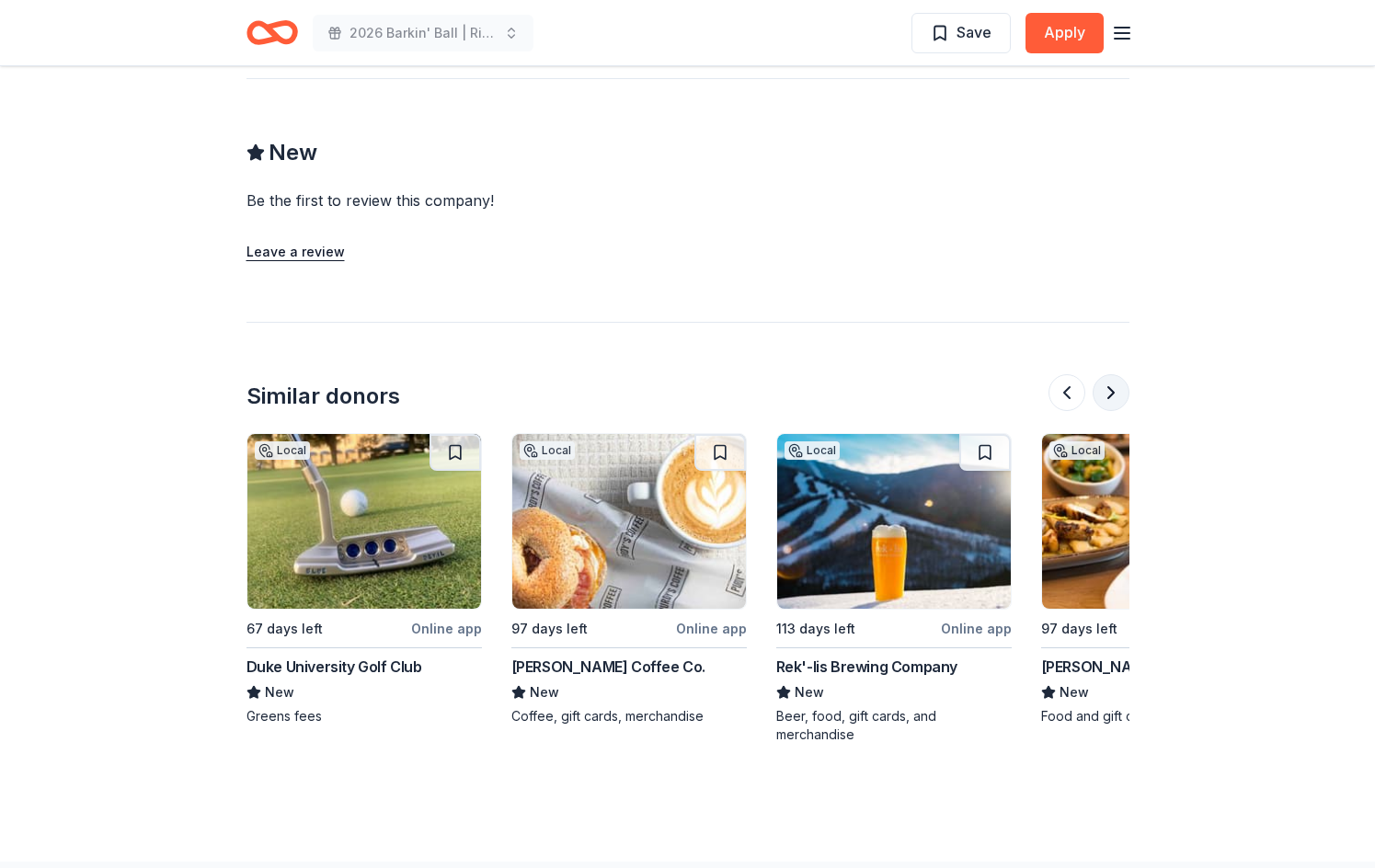
click at [1106, 375] on button at bounding box center [1111, 393] width 37 height 37
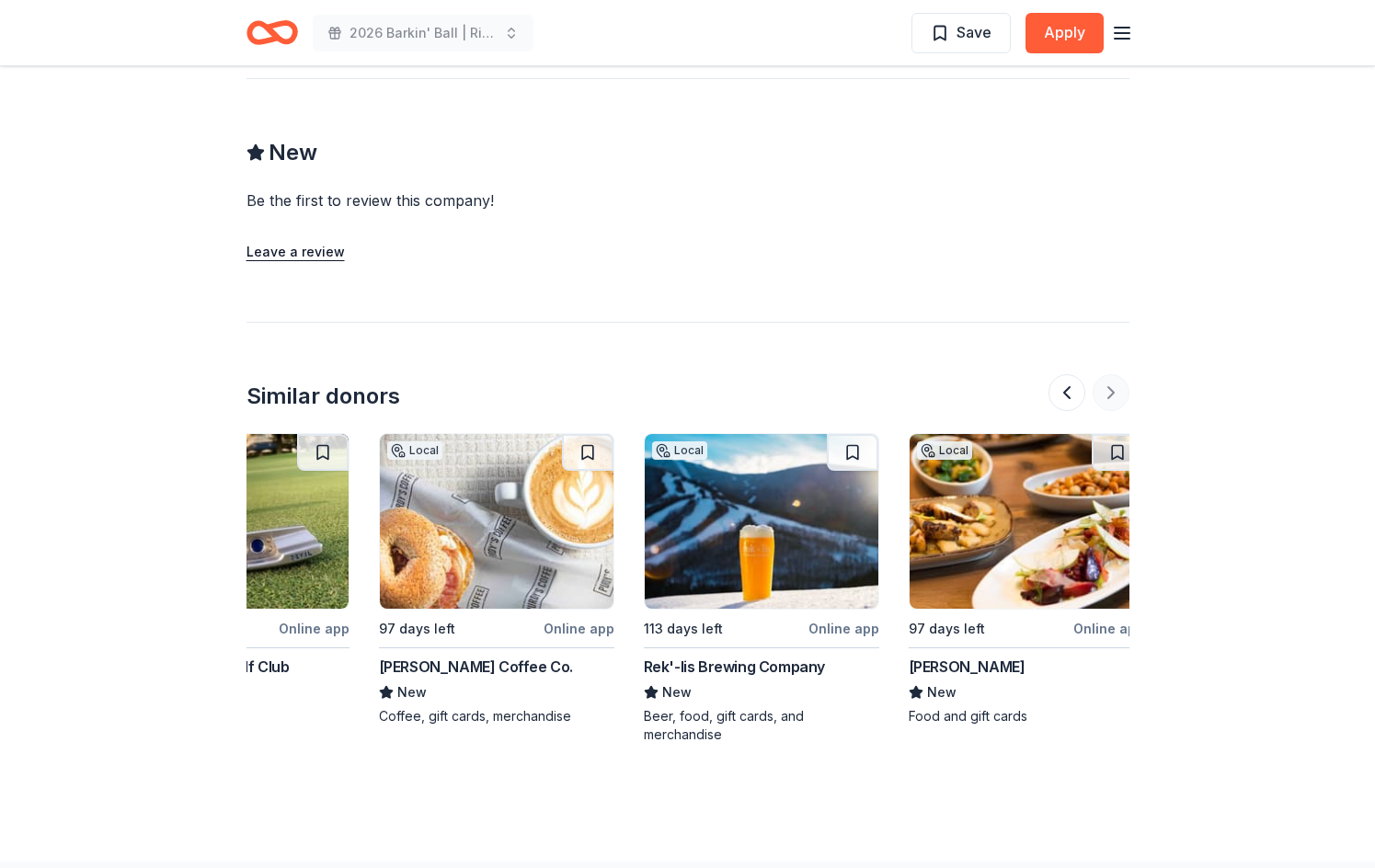
scroll to position [0, 1737]
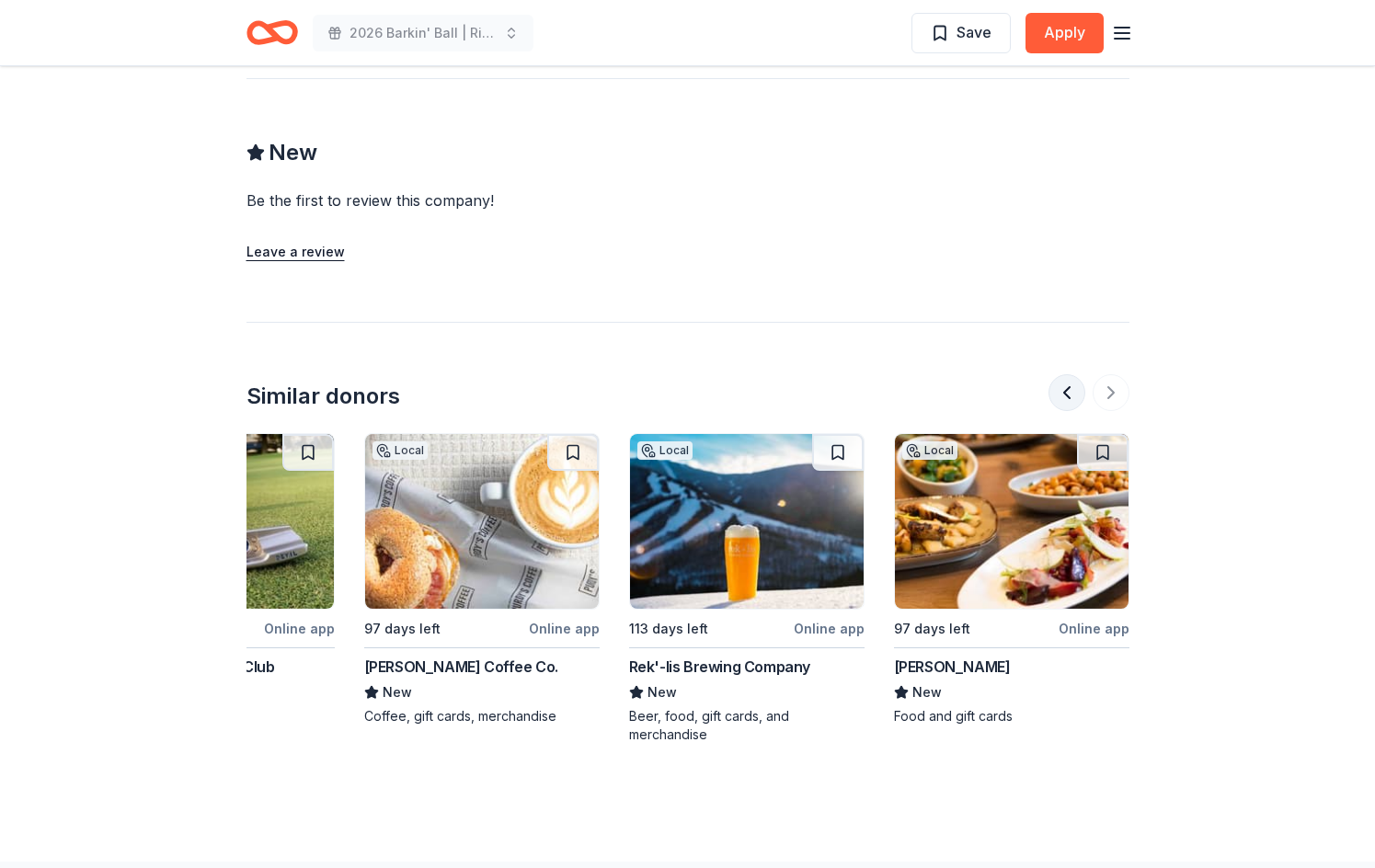
click at [1054, 375] on button at bounding box center [1067, 393] width 37 height 37
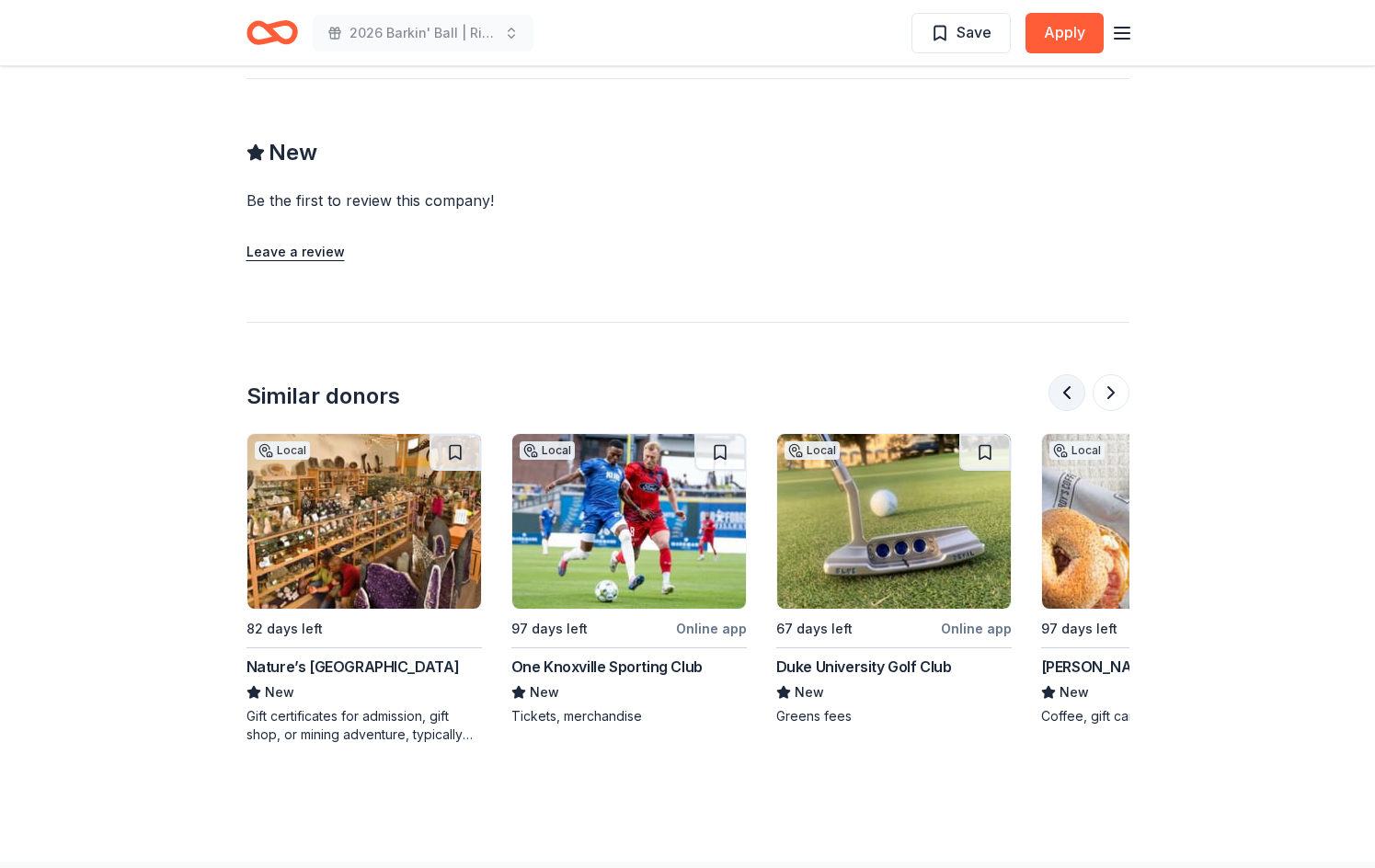
click at [1062, 375] on button at bounding box center [1067, 393] width 37 height 37
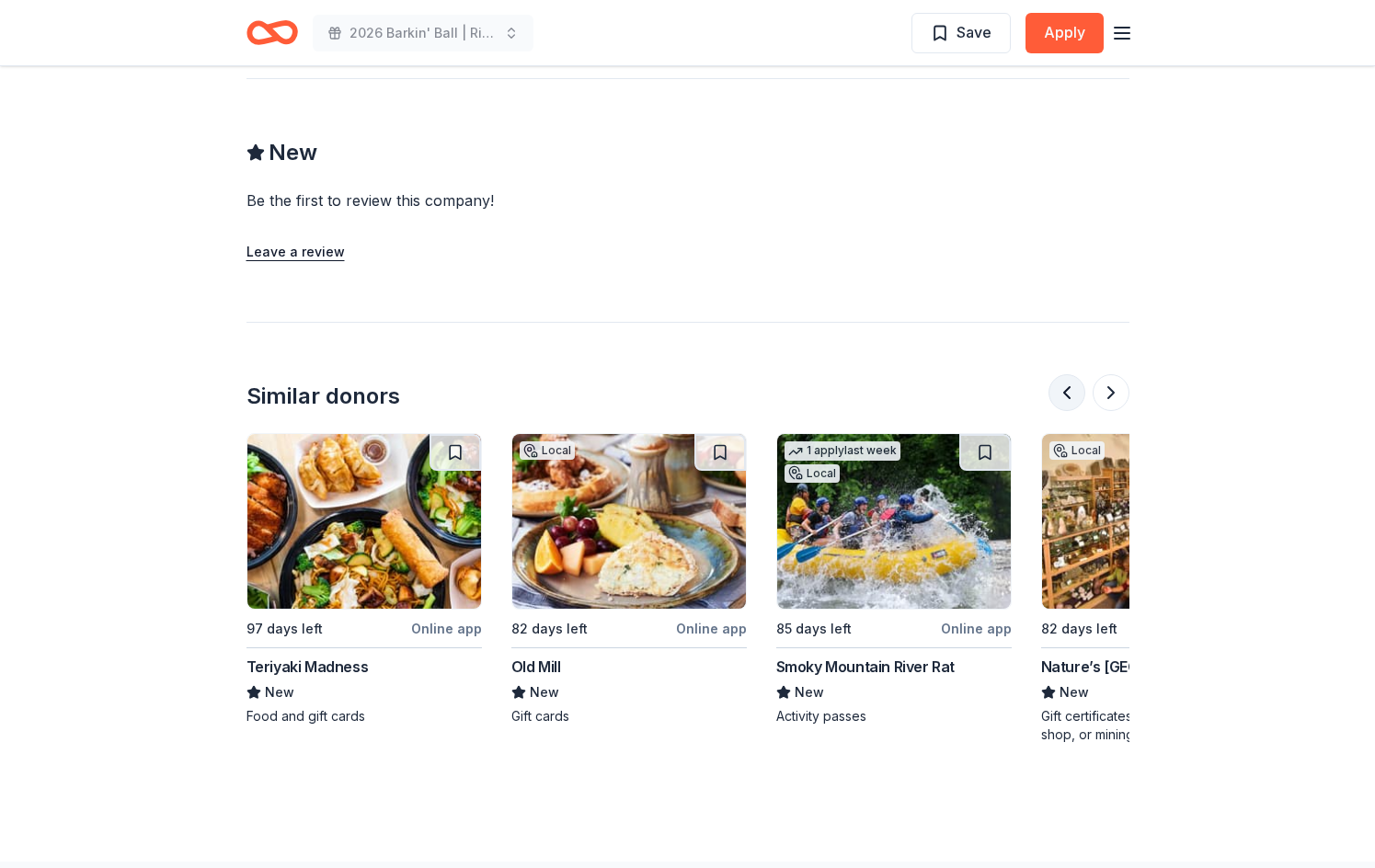
click at [1062, 375] on button at bounding box center [1067, 393] width 37 height 37
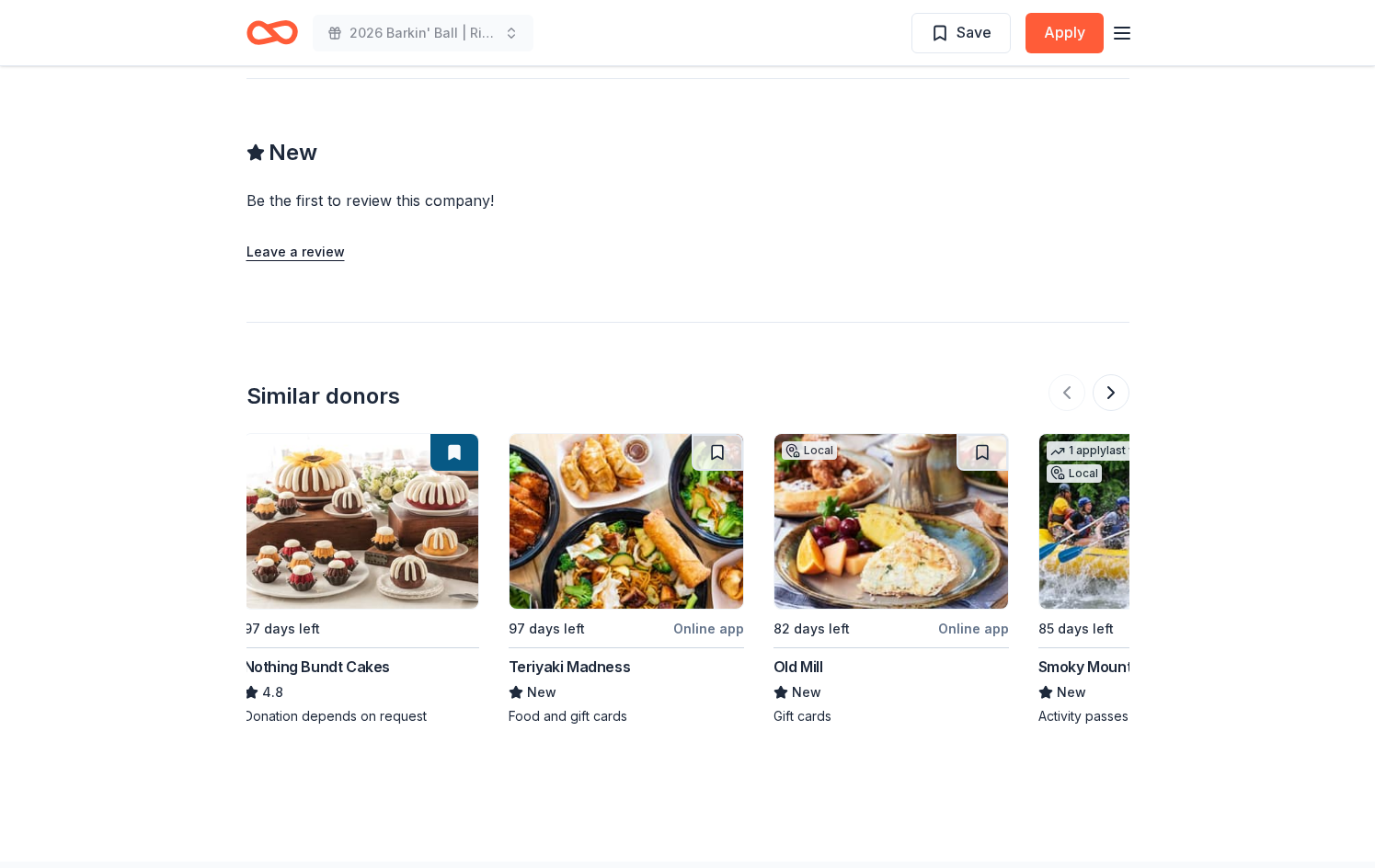
scroll to position [0, 0]
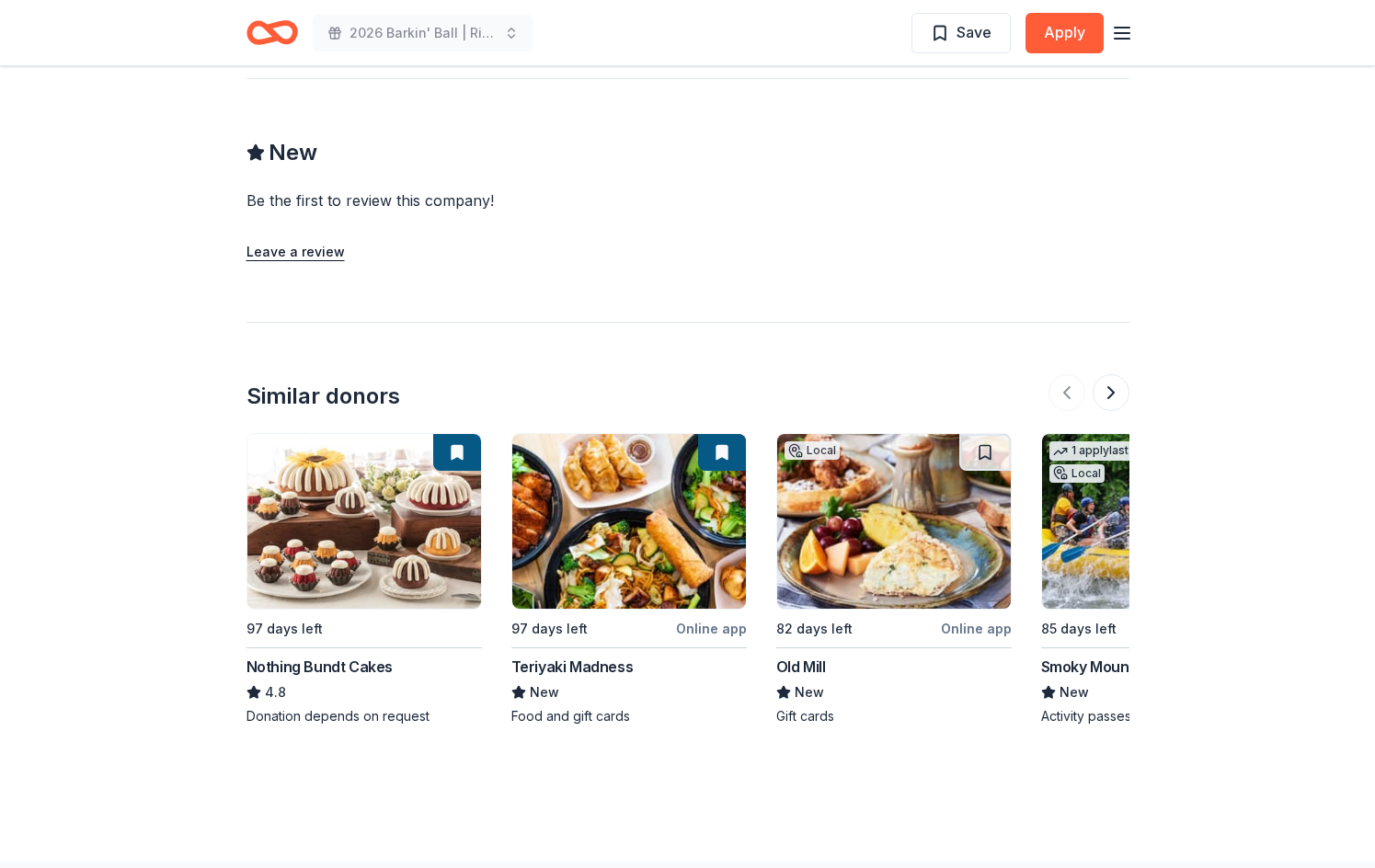
click at [835, 487] on img at bounding box center [893, 521] width 233 height 174
click at [1113, 375] on button at bounding box center [1111, 393] width 37 height 37
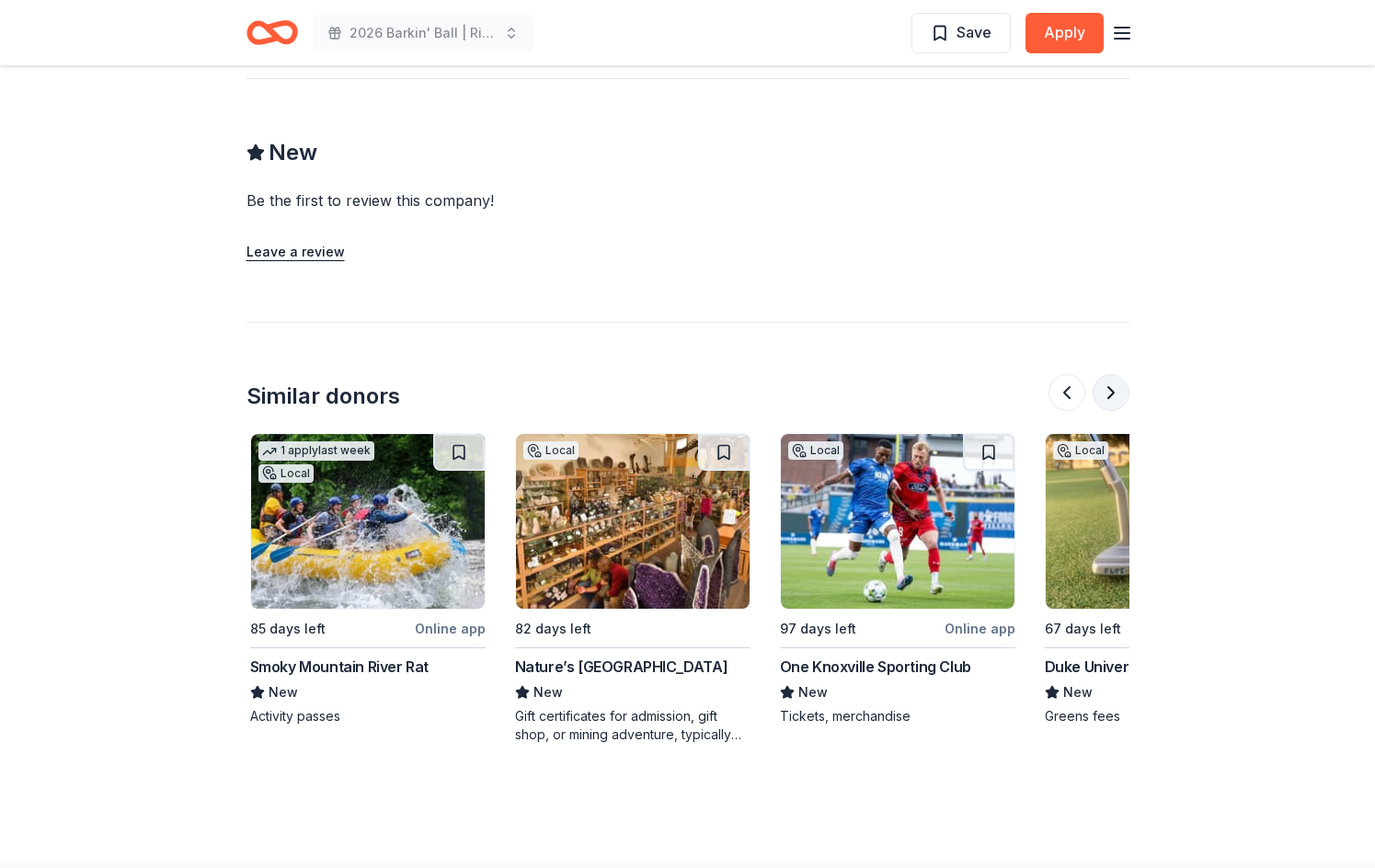
scroll to position [0, 795]
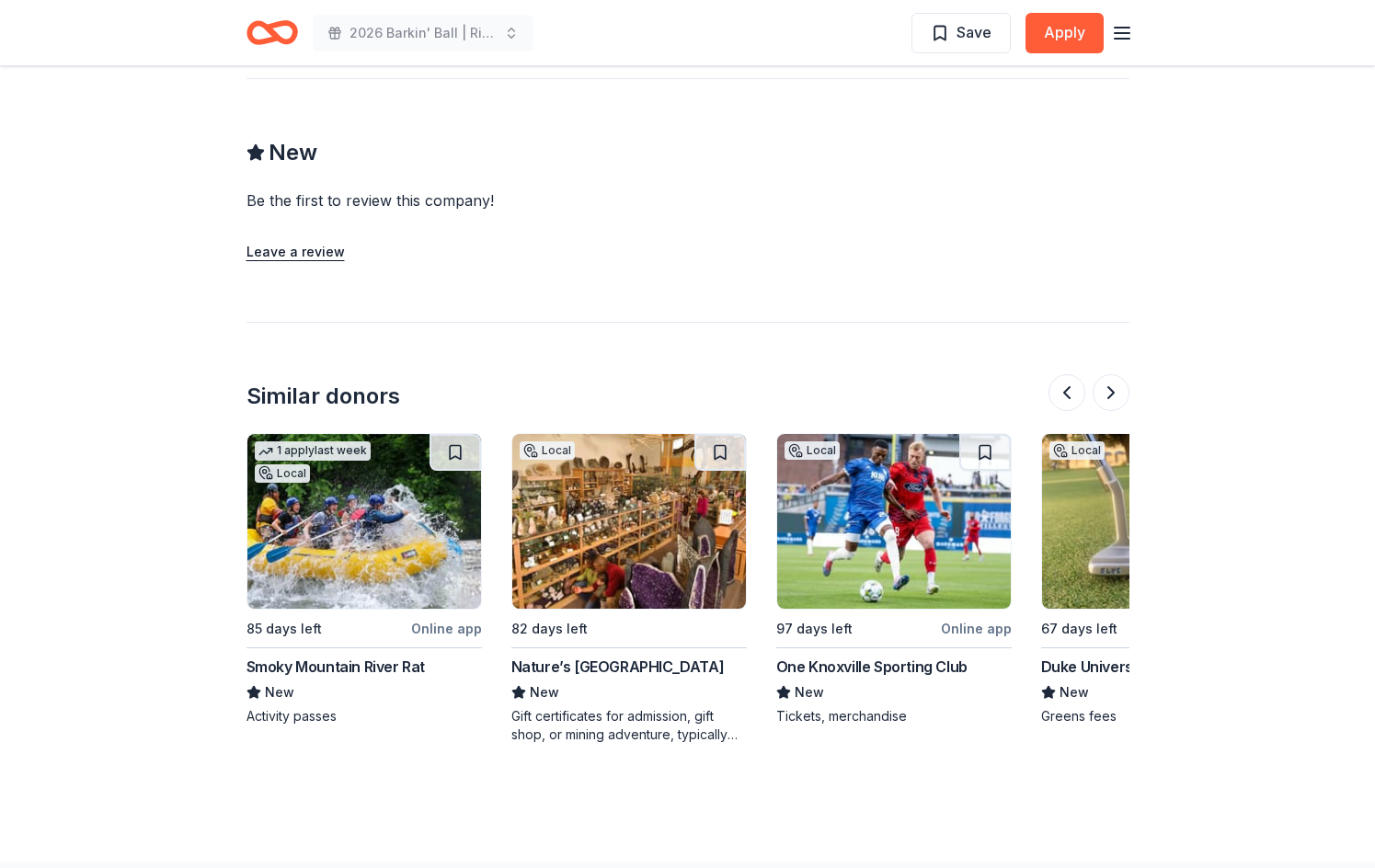
click at [666, 494] on img at bounding box center [628, 521] width 233 height 174
click at [1112, 375] on button at bounding box center [1111, 393] width 37 height 37
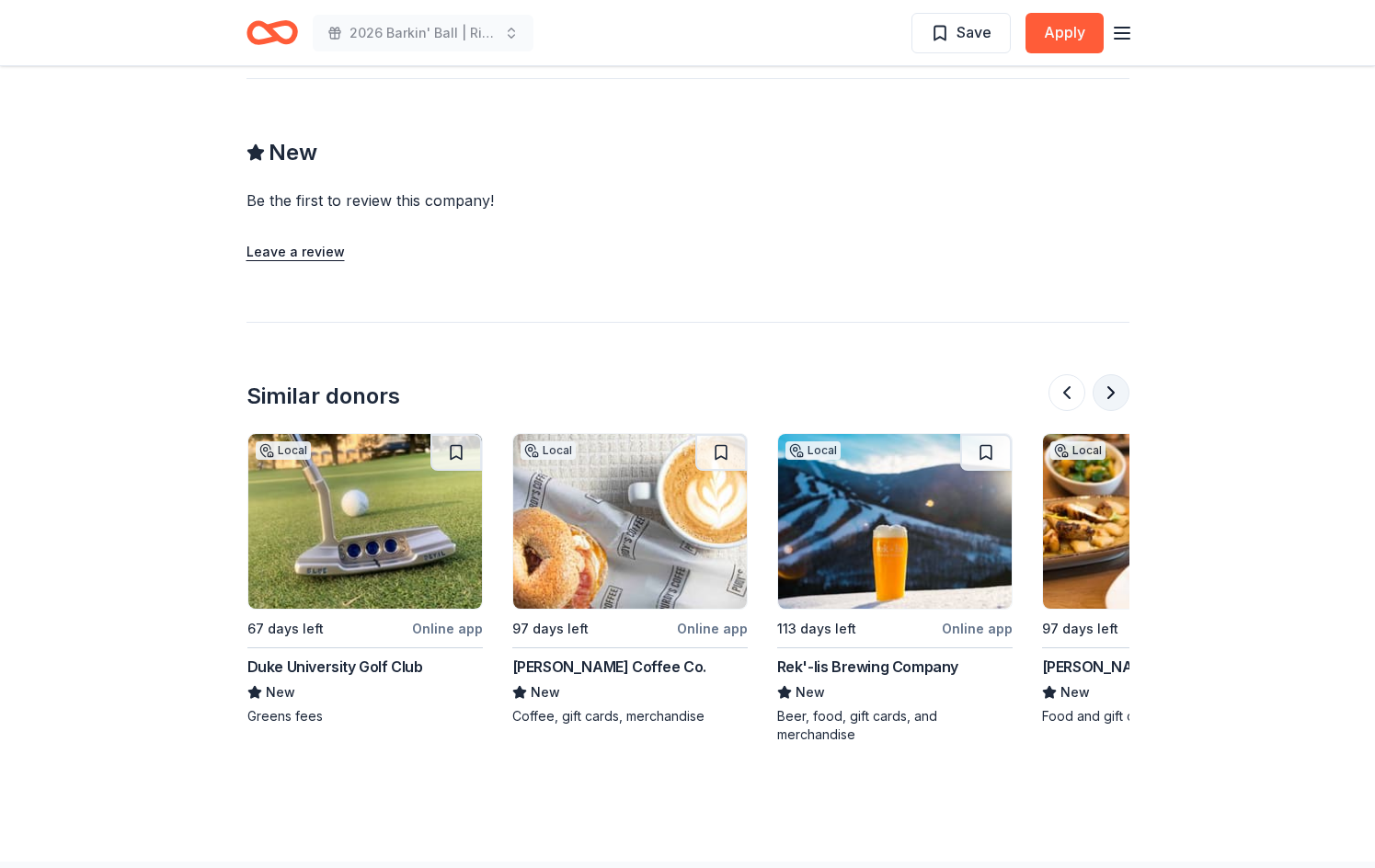
scroll to position [0, 1590]
click at [1112, 375] on button at bounding box center [1111, 393] width 37 height 37
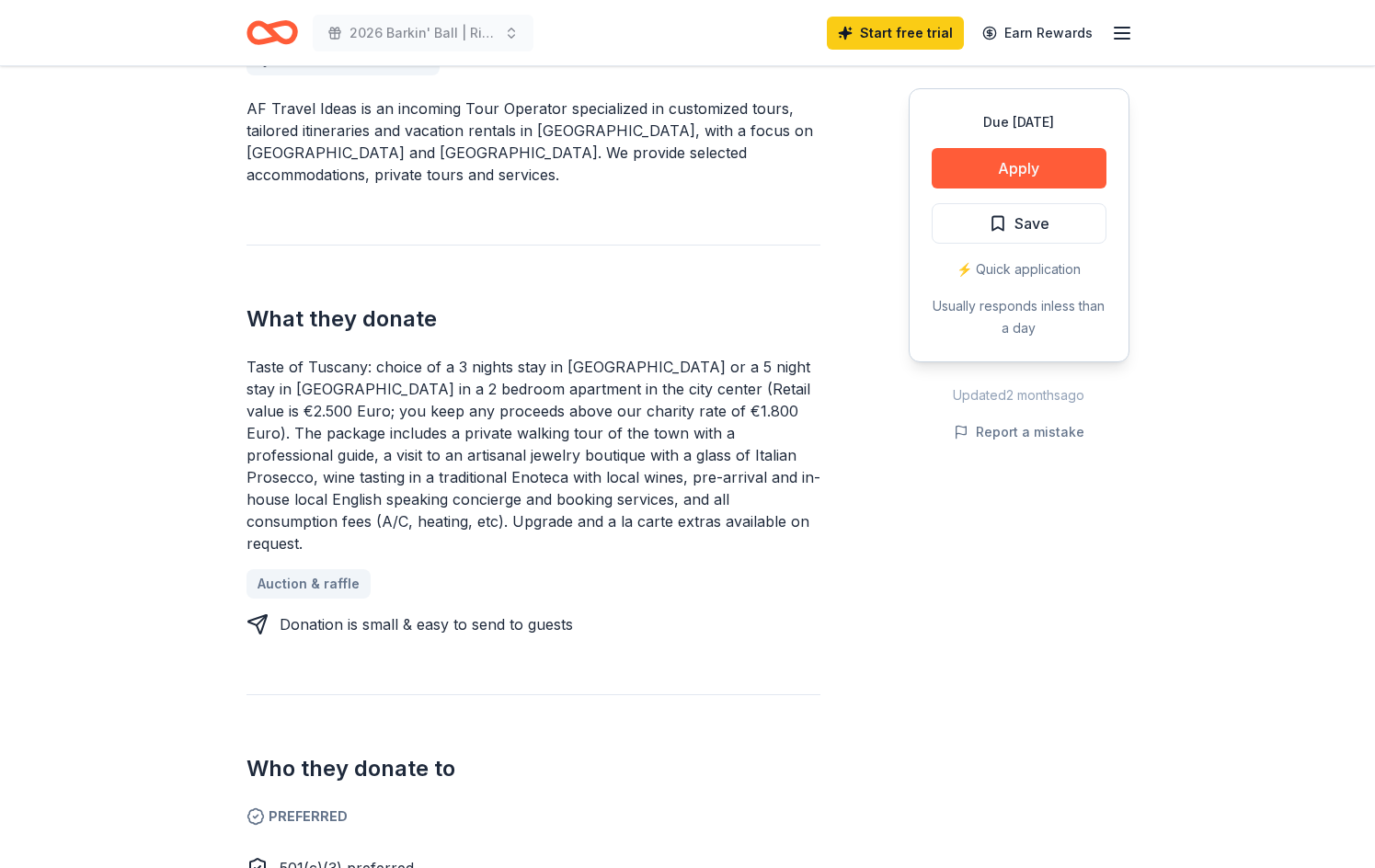
scroll to position [0, 0]
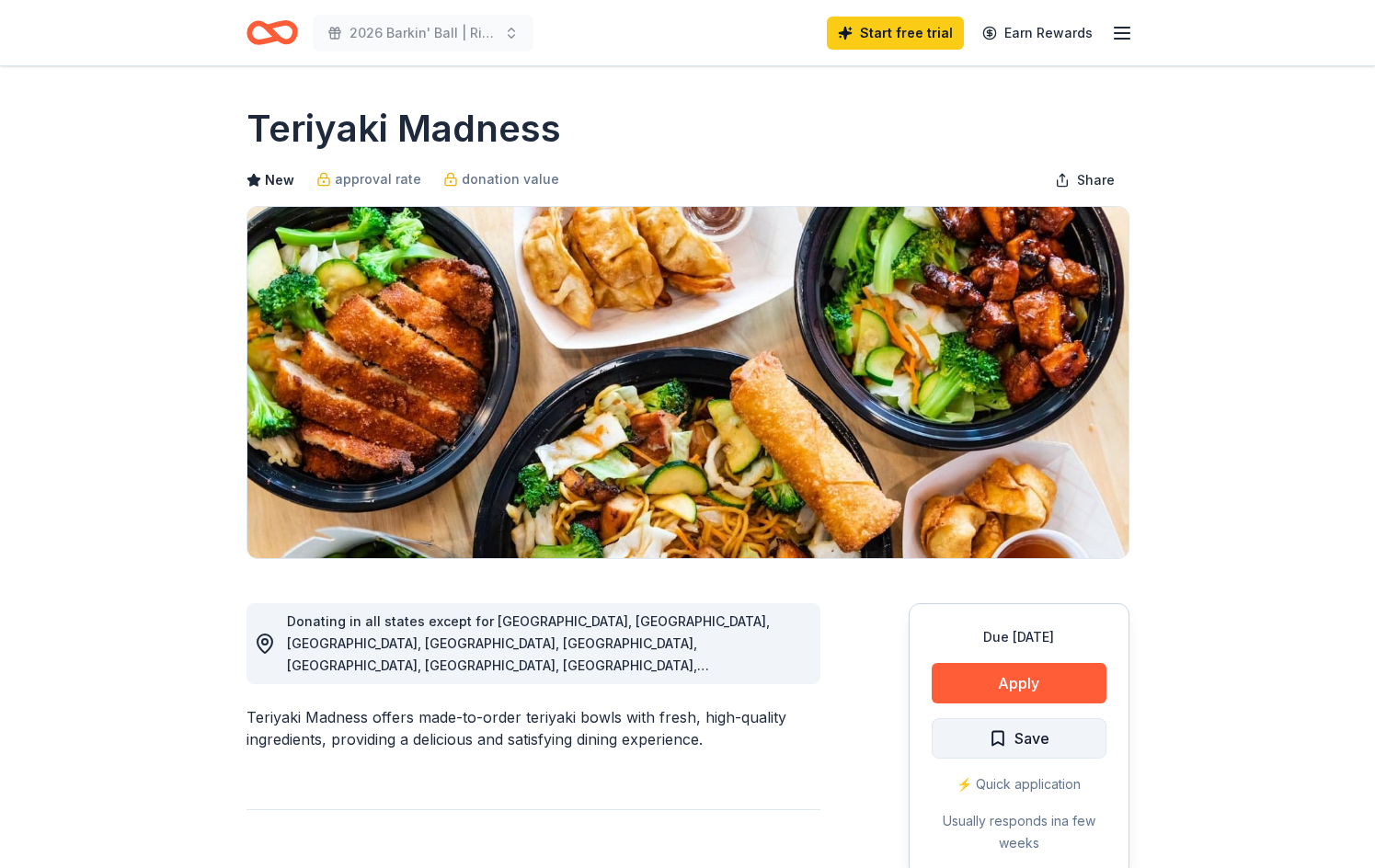
click at [993, 748] on span "Save" at bounding box center [1020, 739] width 61 height 24
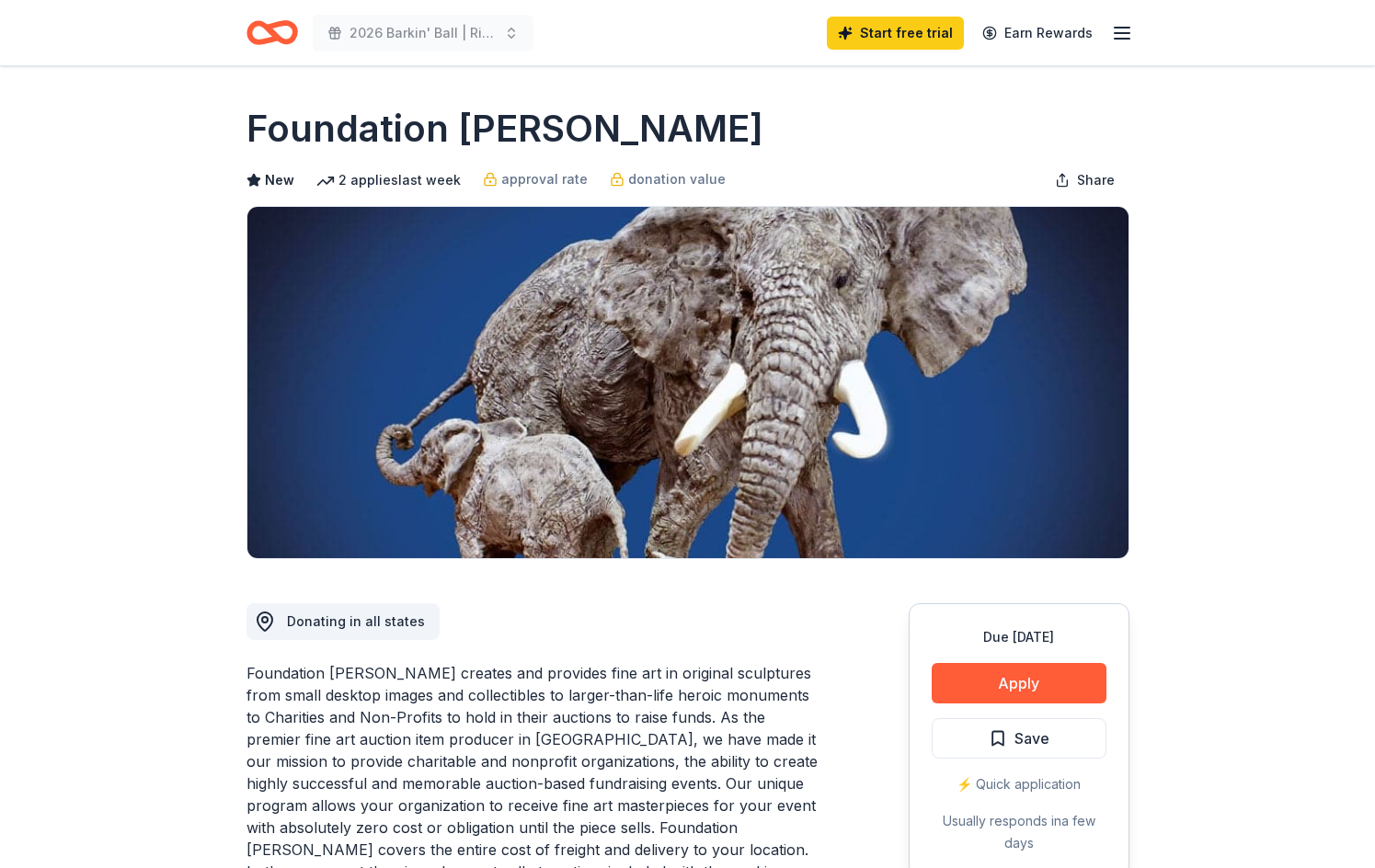
click at [653, 303] on img at bounding box center [688, 382] width 881 height 351
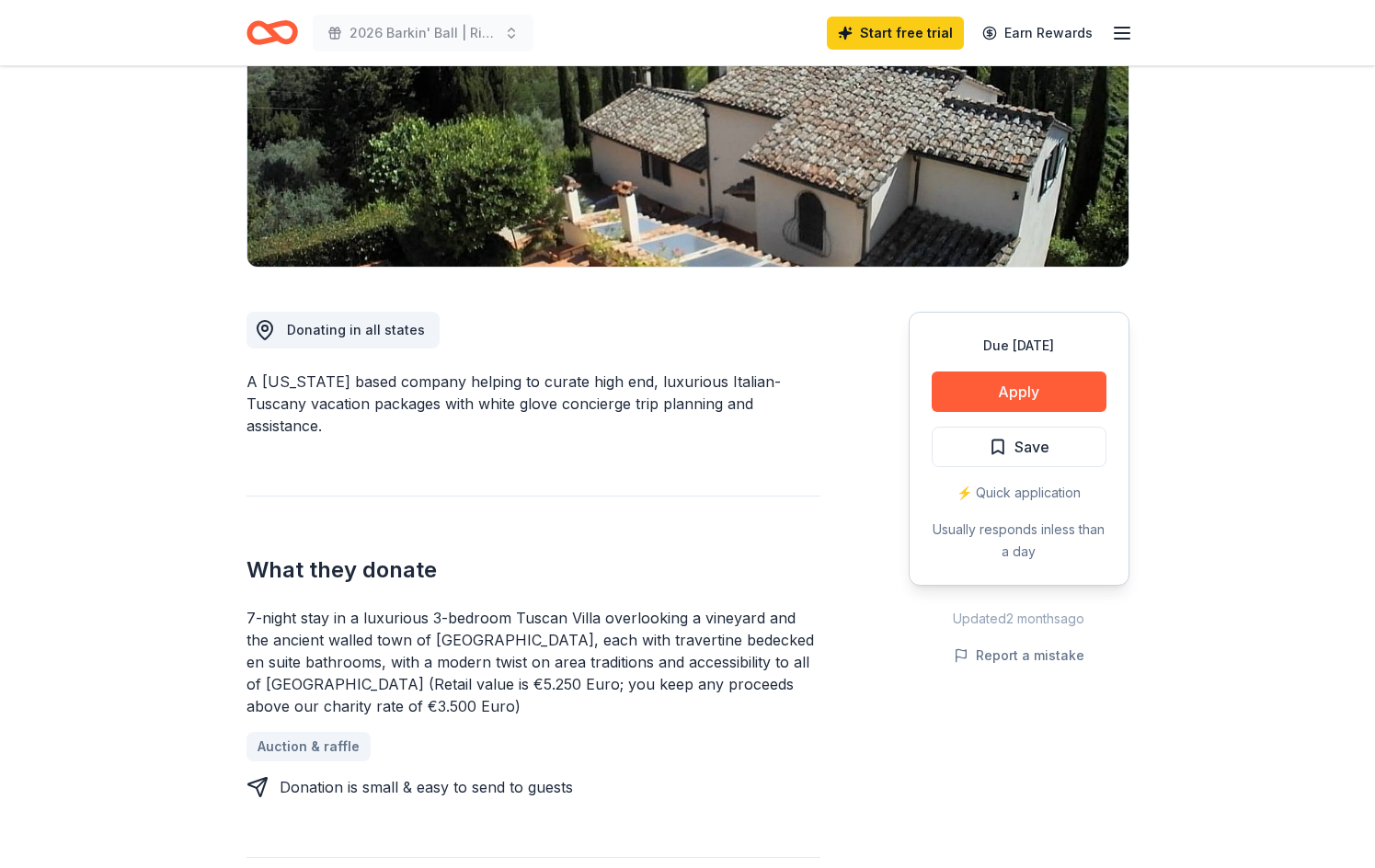
scroll to position [368, 0]
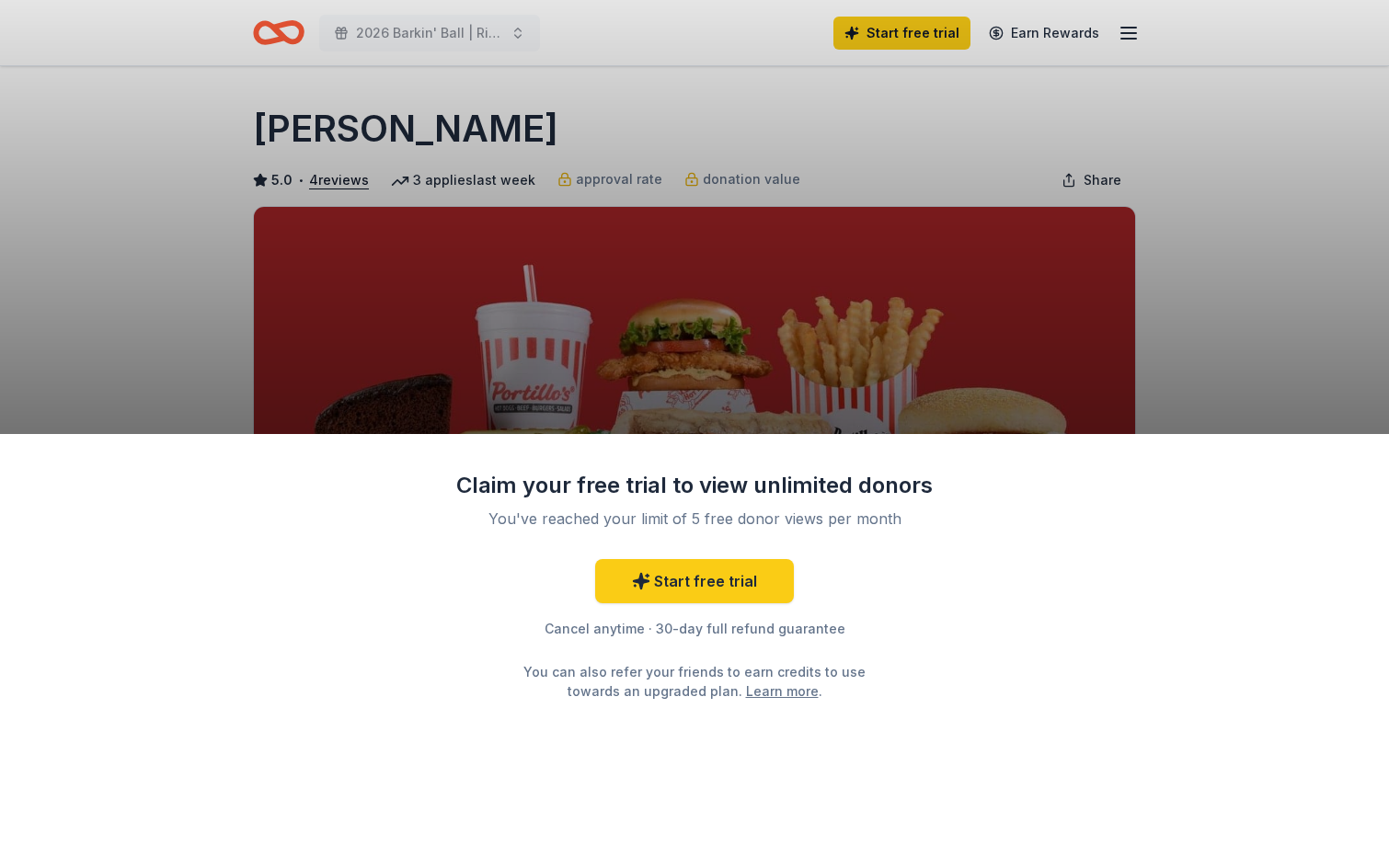
click at [1047, 315] on div "Claim your free trial to view unlimited donors You've reached your limit of 5 f…" at bounding box center [694, 434] width 1389 height 868
click at [733, 599] on link "Start free trial" at bounding box center [694, 581] width 198 height 44
click at [715, 567] on link "Start free trial" at bounding box center [694, 581] width 198 height 44
click at [1274, 582] on div "Claim your free trial to view unlimited donors You've reached your limit of 5 f…" at bounding box center [694, 651] width 1389 height 434
click at [757, 587] on link "Start free trial" at bounding box center [694, 581] width 198 height 44
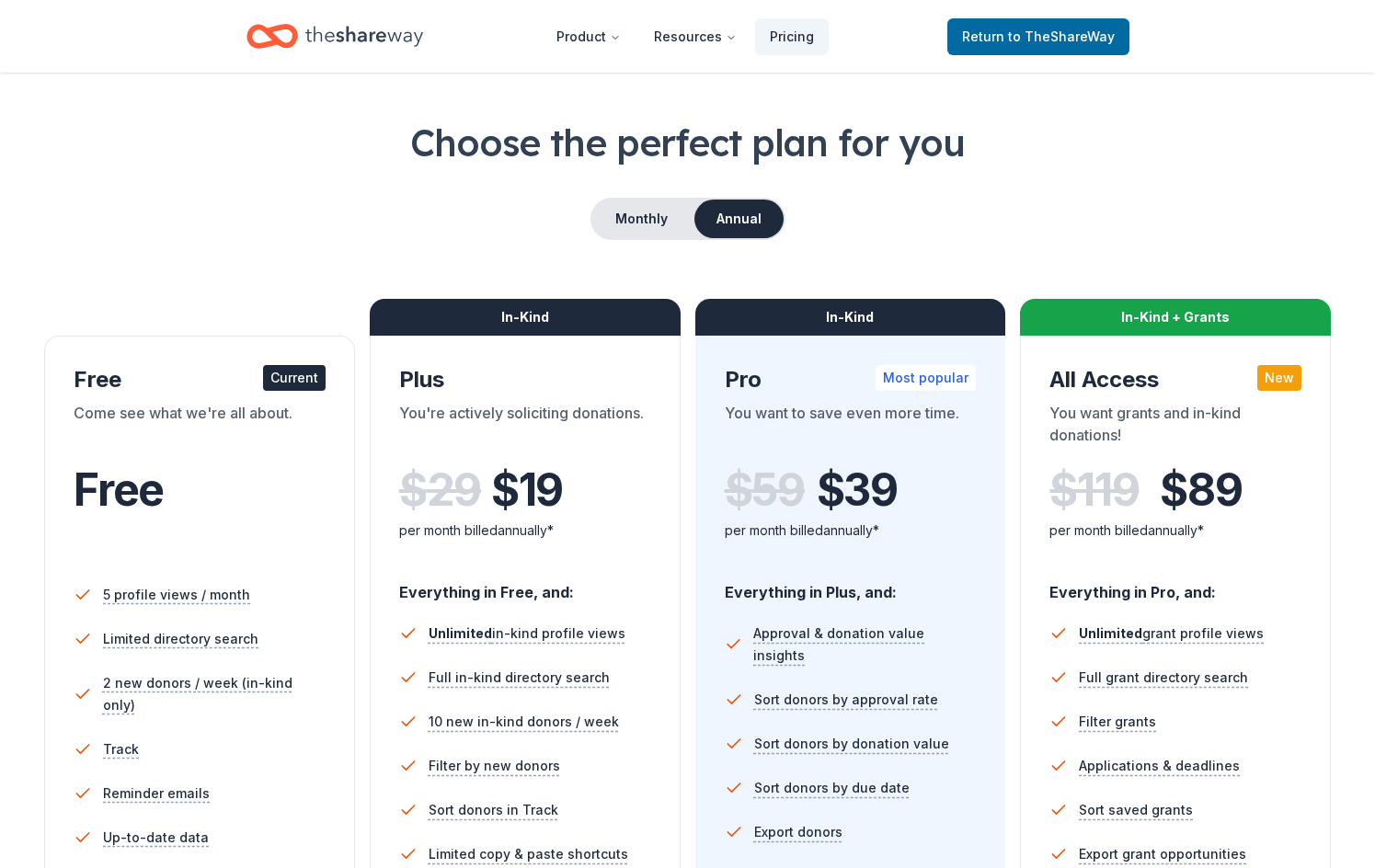
scroll to position [92, 0]
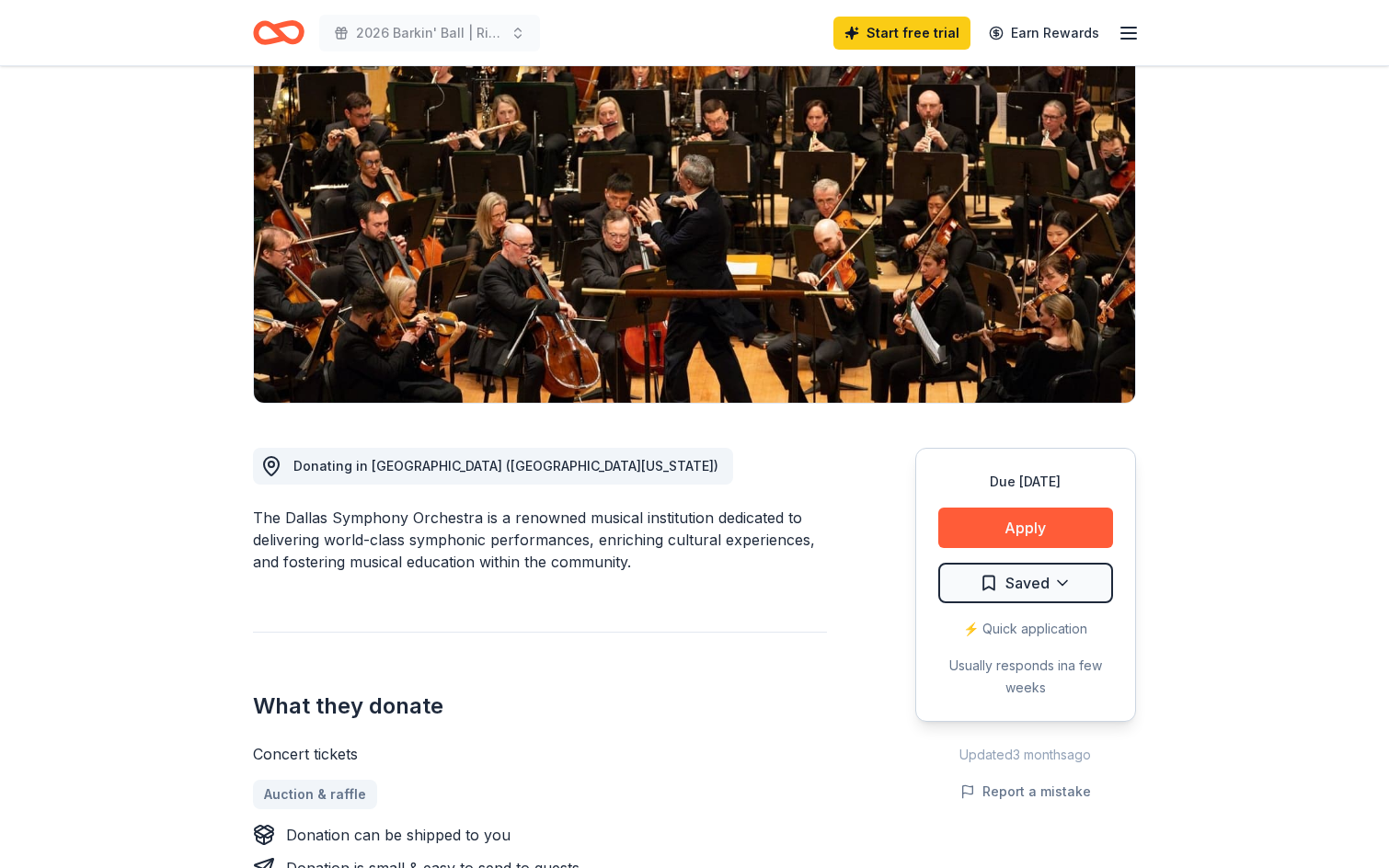
scroll to position [184, 0]
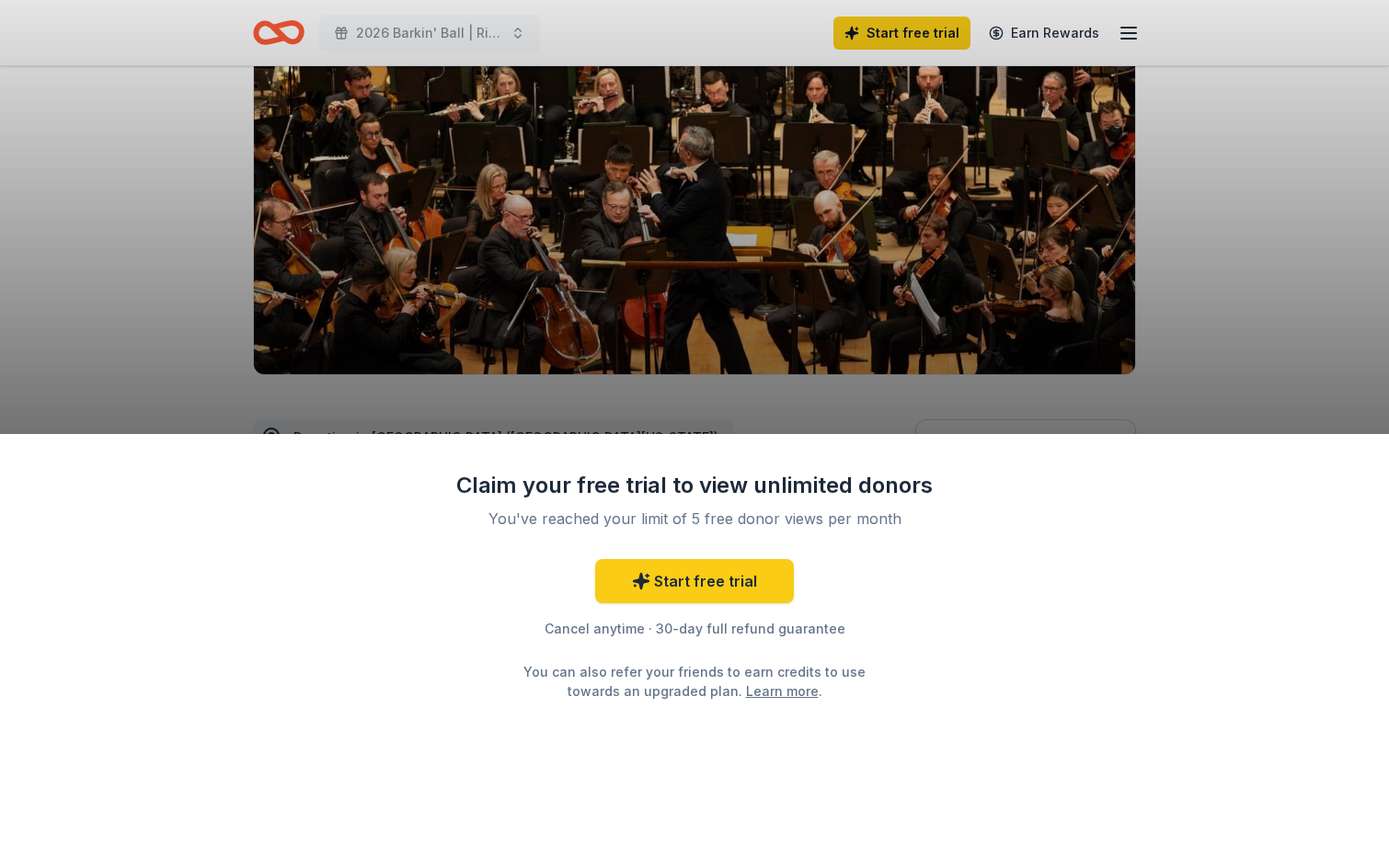
click at [907, 340] on div "Claim your free trial to view unlimited donors You've reached your limit of 5 f…" at bounding box center [694, 434] width 1389 height 868
click at [1179, 233] on div "Claim your free trial to view unlimited donors You've reached your limit of 5 f…" at bounding box center [694, 434] width 1389 height 868
